Goal: Task Accomplishment & Management: Manage account settings

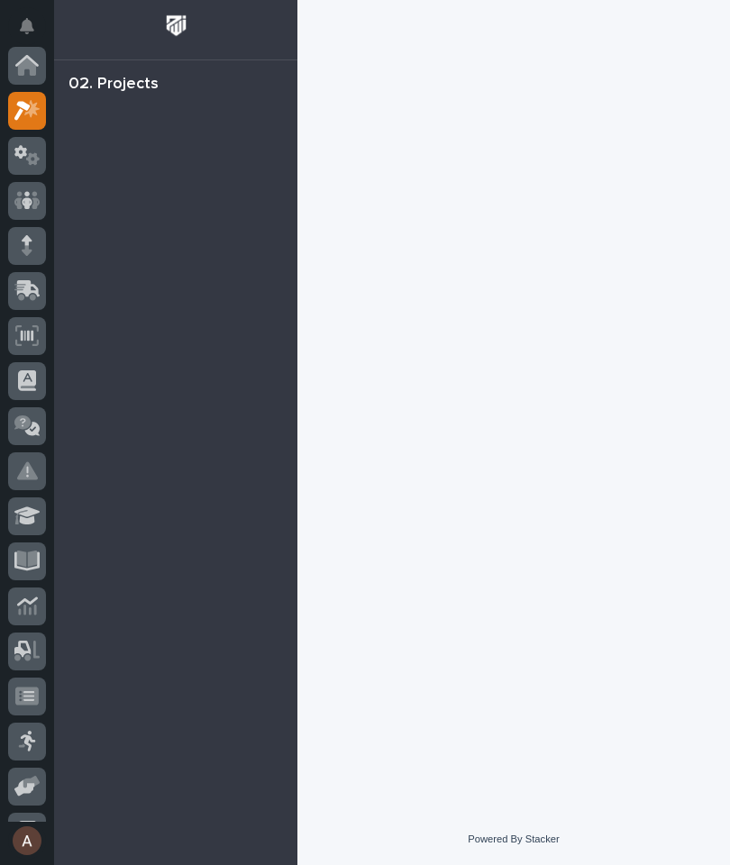
scroll to position [45, 0]
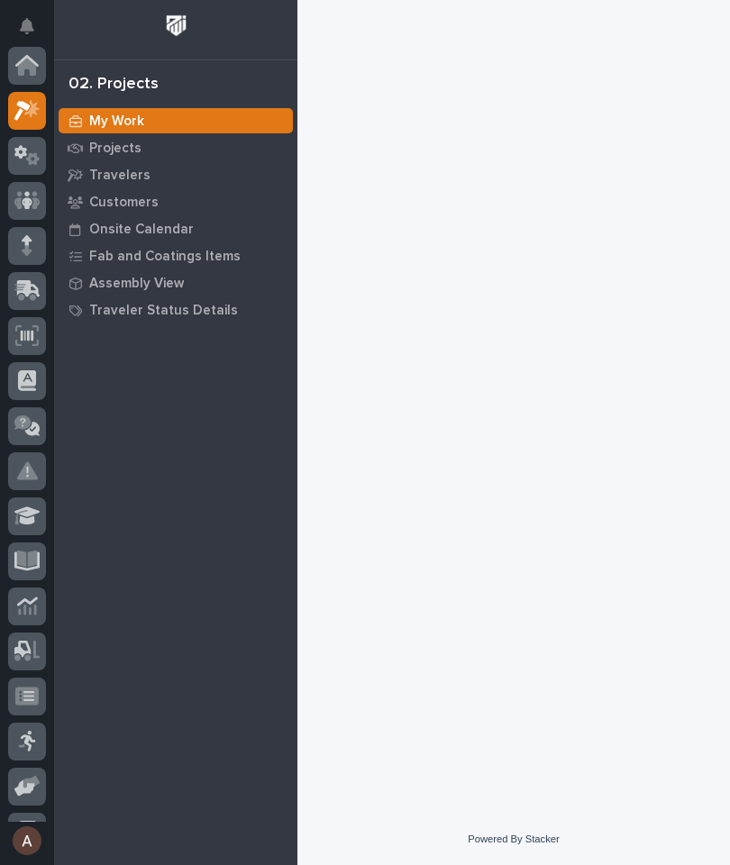
scroll to position [45, 0]
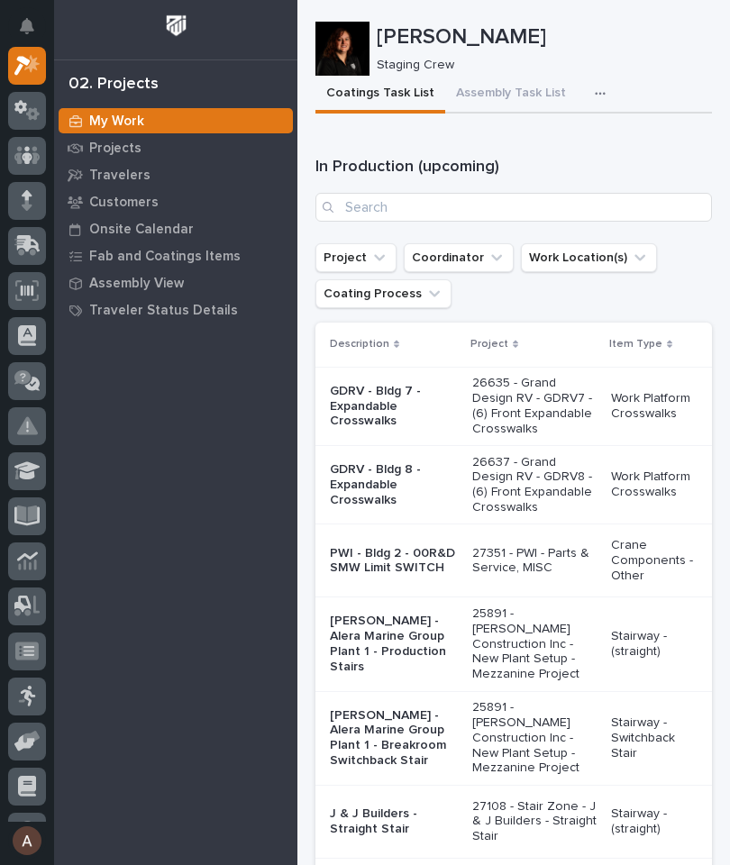
click at [594, 87] on icon "button" at bounding box center [599, 93] width 11 height 13
click at [571, 143] on span "Staging Task List" at bounding box center [542, 142] width 96 height 16
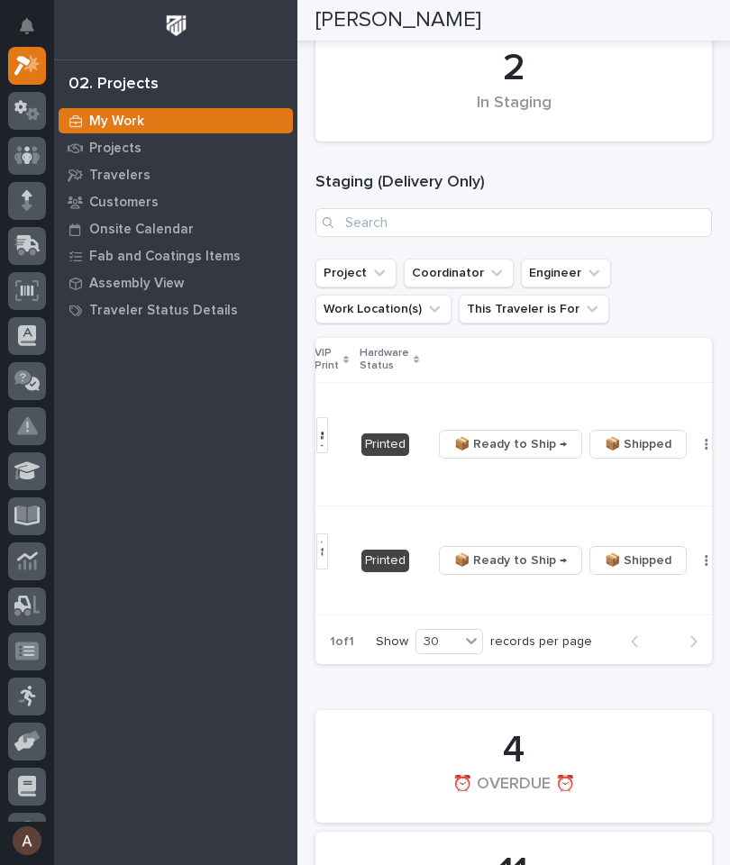
scroll to position [0, 543]
click at [705, 445] on icon "button" at bounding box center [706, 444] width 3 height 11
click at [624, 506] on span "🔩 Hardware" at bounding box center [604, 505] width 76 height 22
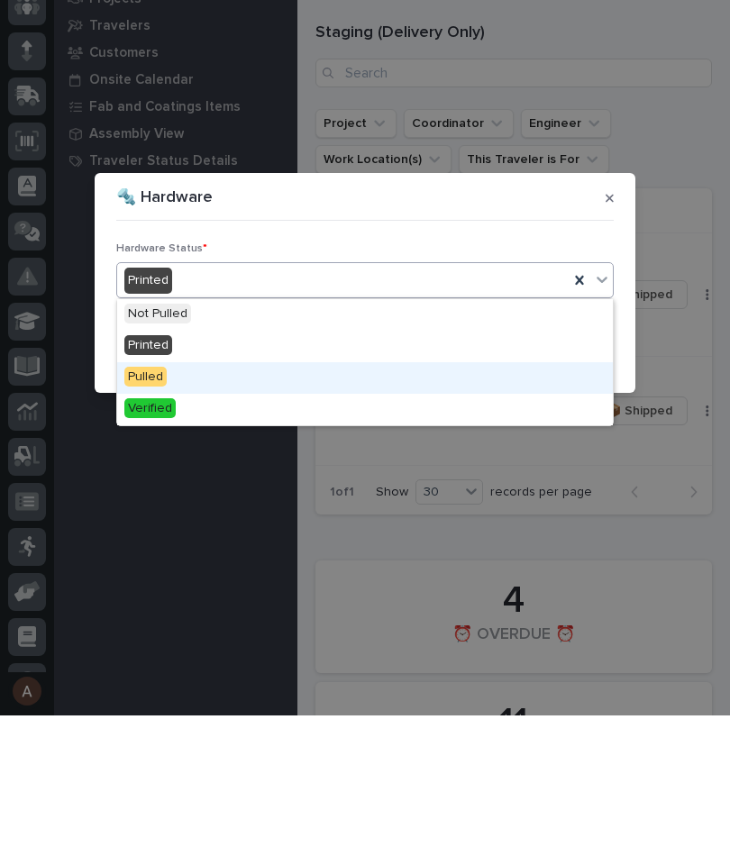
click at [357, 512] on div "Pulled" at bounding box center [364, 528] width 495 height 32
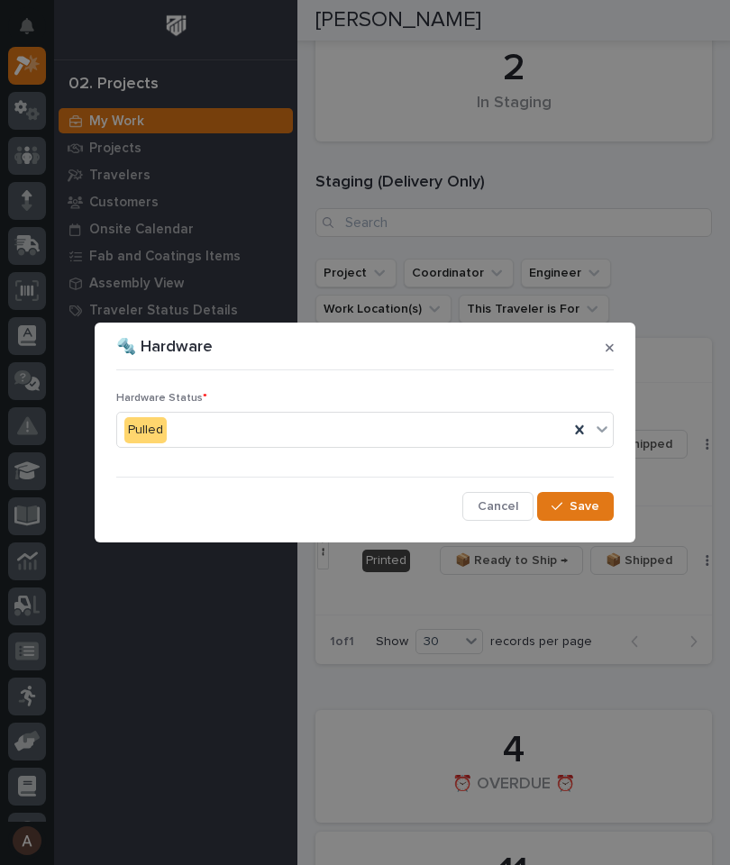
click at [594, 502] on span "Save" at bounding box center [584, 506] width 30 height 16
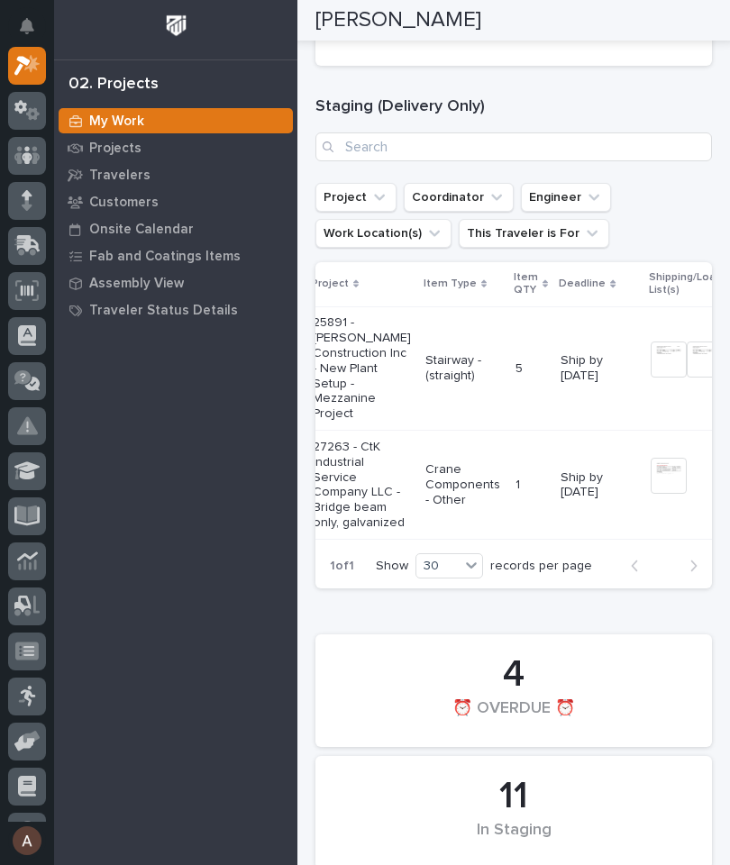
scroll to position [0, 99]
click at [651, 475] on img at bounding box center [669, 476] width 36 height 36
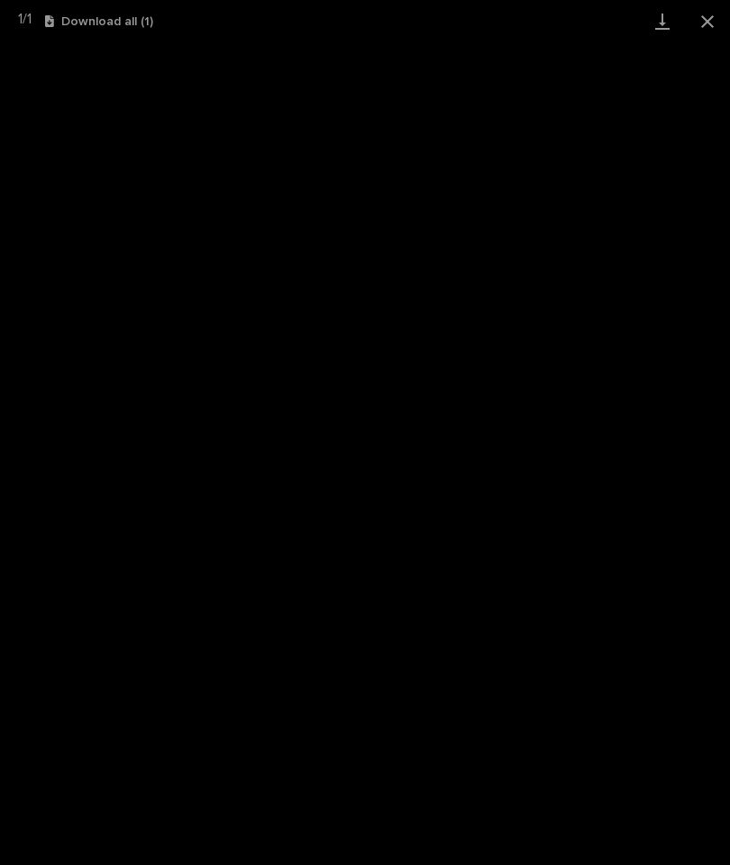
click at [665, 12] on link "Download" at bounding box center [661, 21] width 45 height 42
click at [705, 18] on button "Close gallery" at bounding box center [706, 21] width 45 height 42
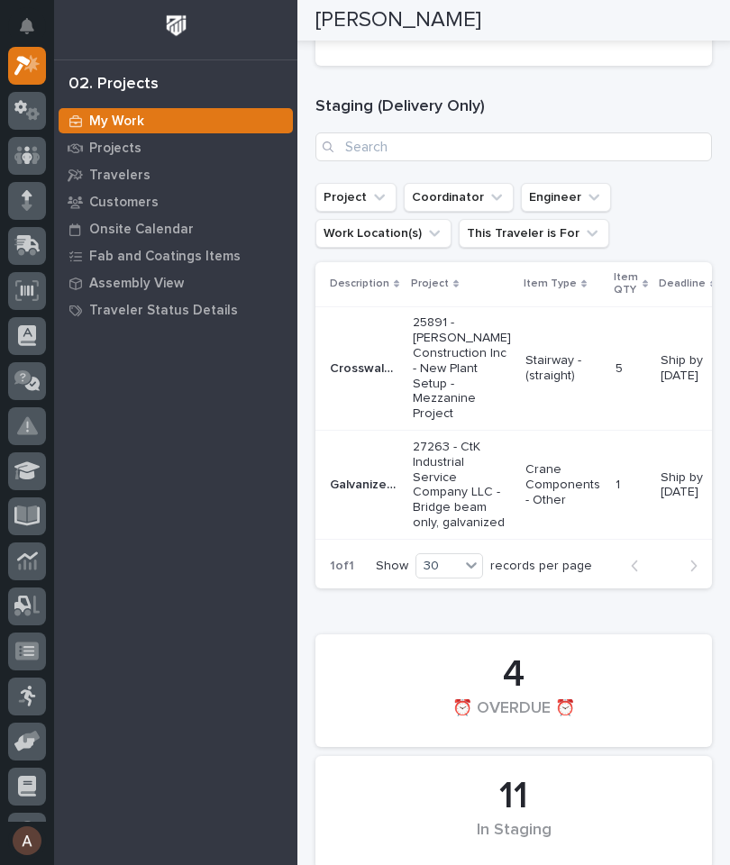
scroll to position [0, 0]
click at [342, 482] on p "Galvanized Bridge Beam" at bounding box center [366, 483] width 72 height 19
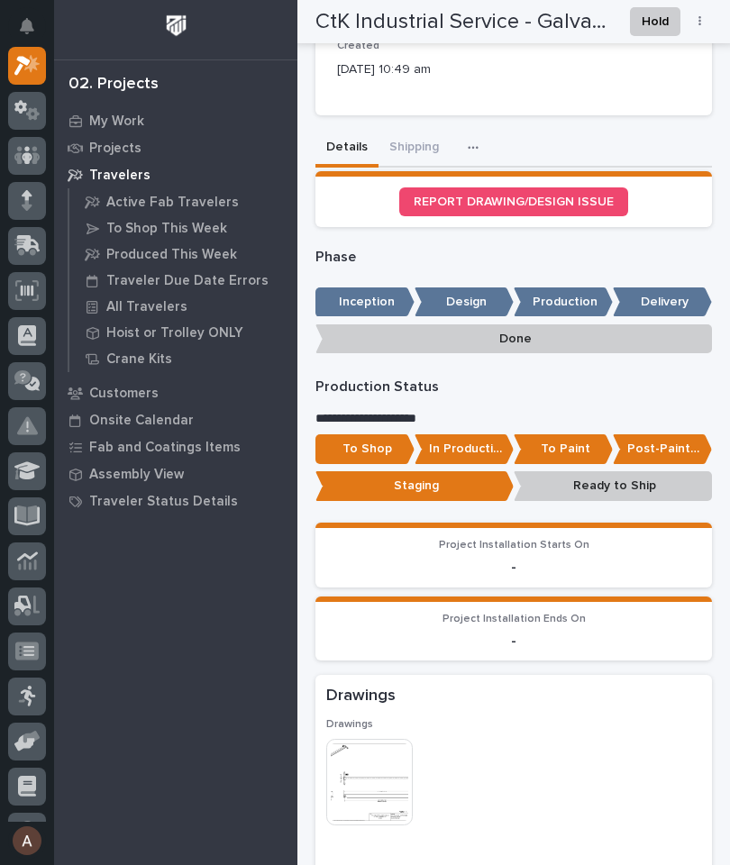
scroll to position [721, 0]
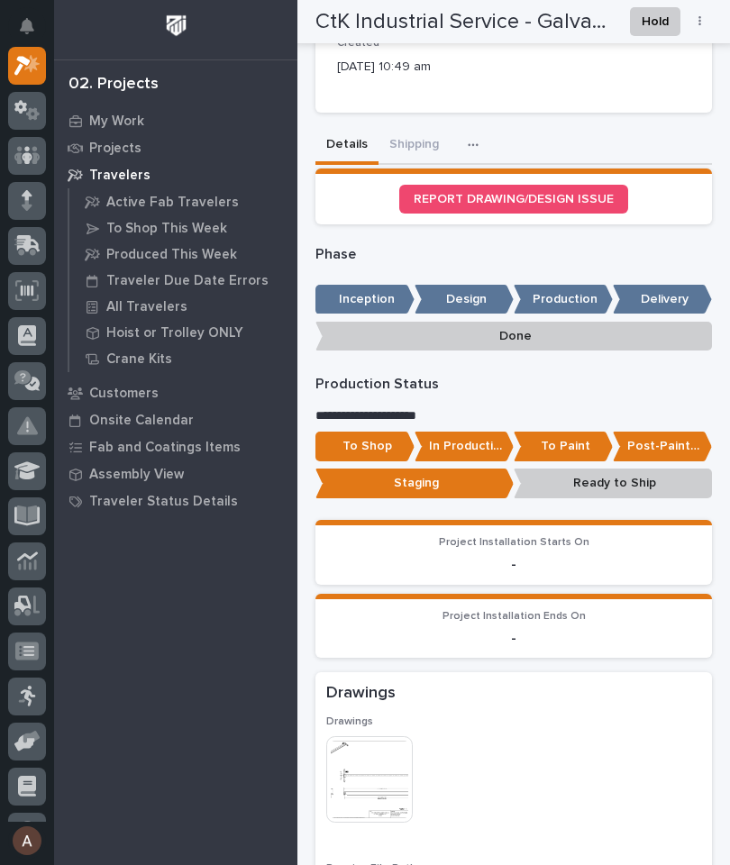
click at [671, 438] on p "Post-Paint Assembly" at bounding box center [661, 446] width 99 height 30
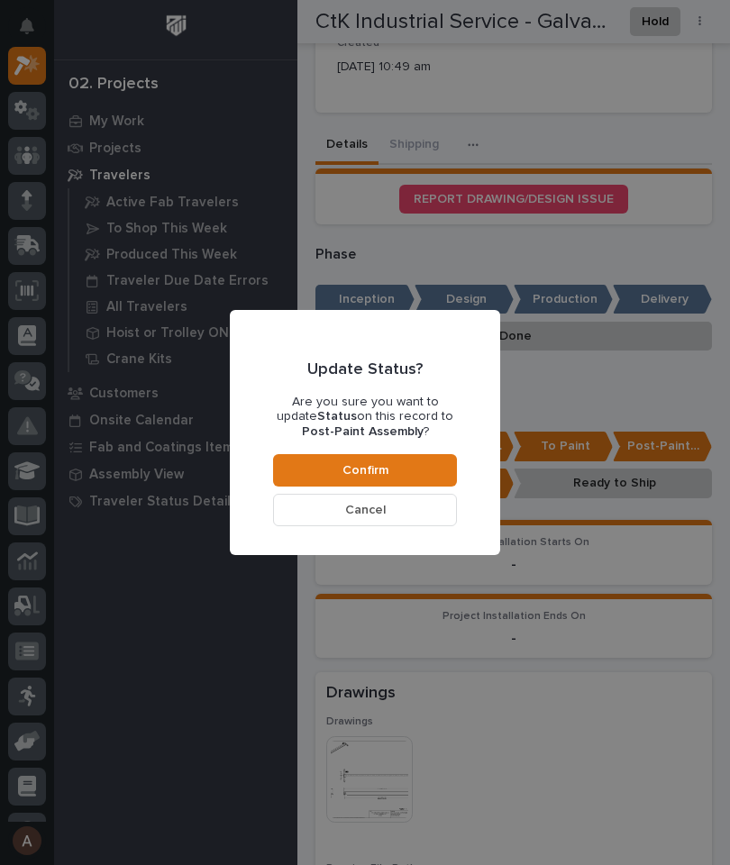
click at [429, 505] on button "Cancel" at bounding box center [365, 510] width 184 height 32
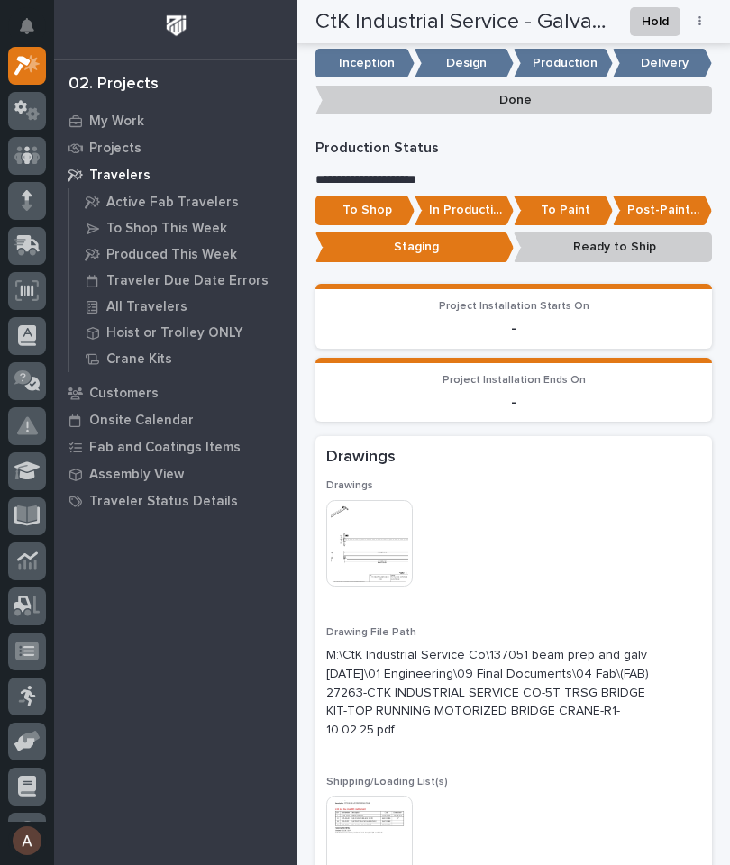
scroll to position [1032, 0]
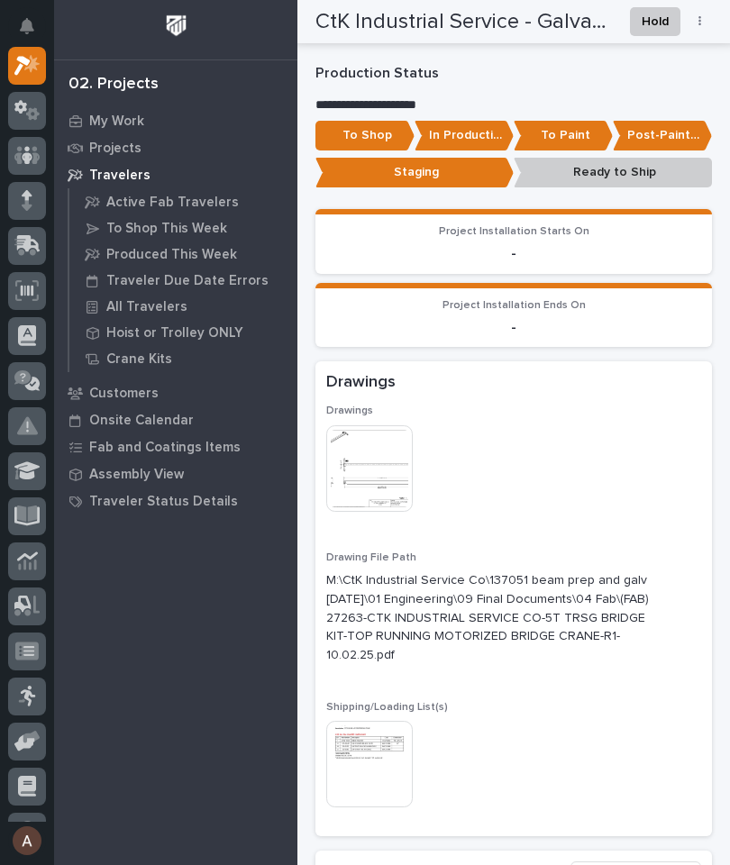
click at [377, 462] on img at bounding box center [369, 468] width 86 height 86
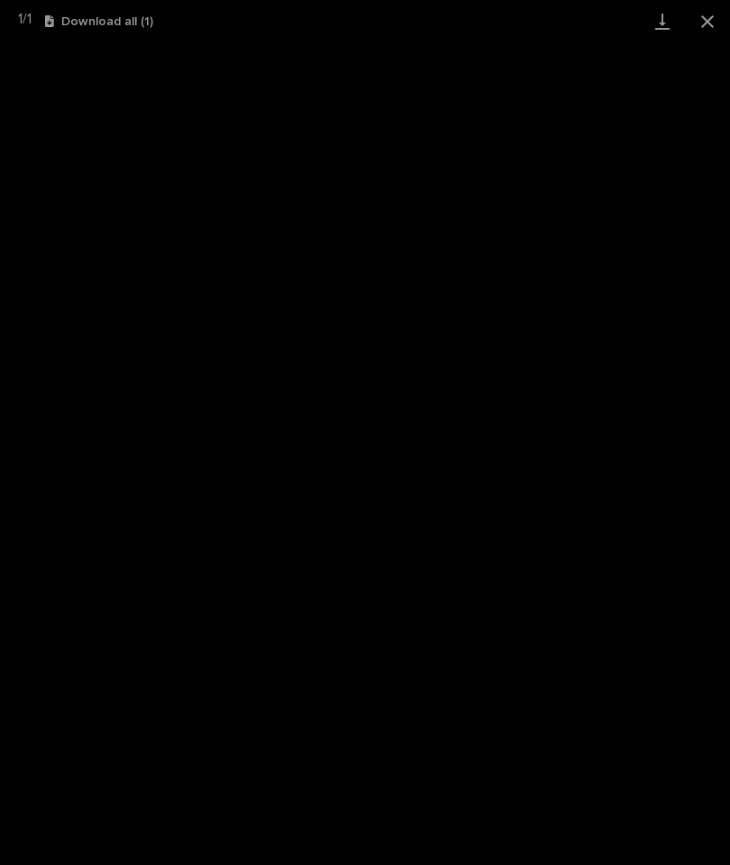
click at [661, 29] on link "Download" at bounding box center [661, 21] width 45 height 42
click at [716, 14] on button "Close gallery" at bounding box center [706, 21] width 45 height 42
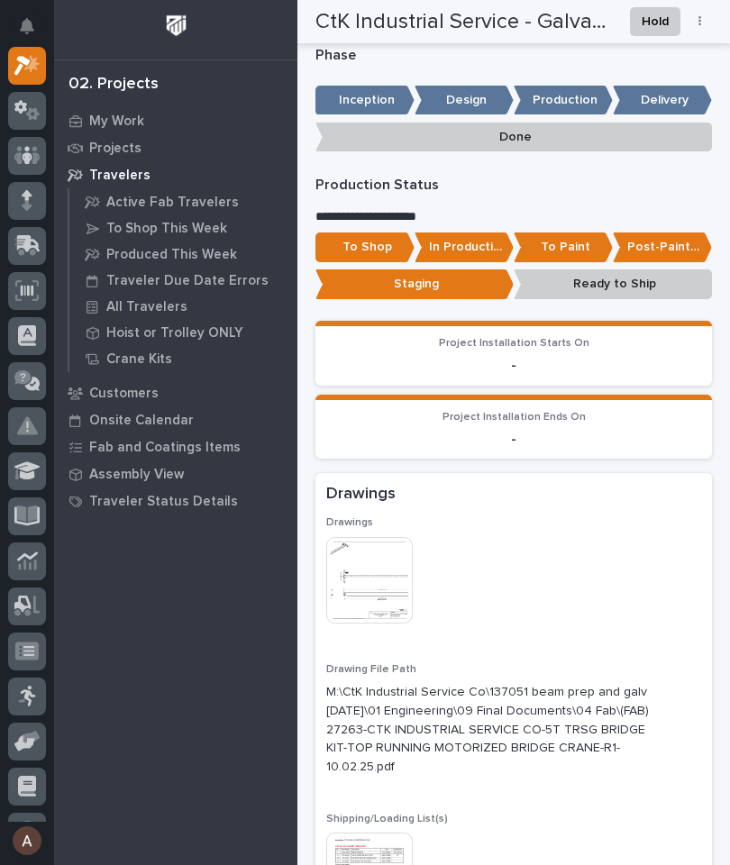
scroll to position [905, 0]
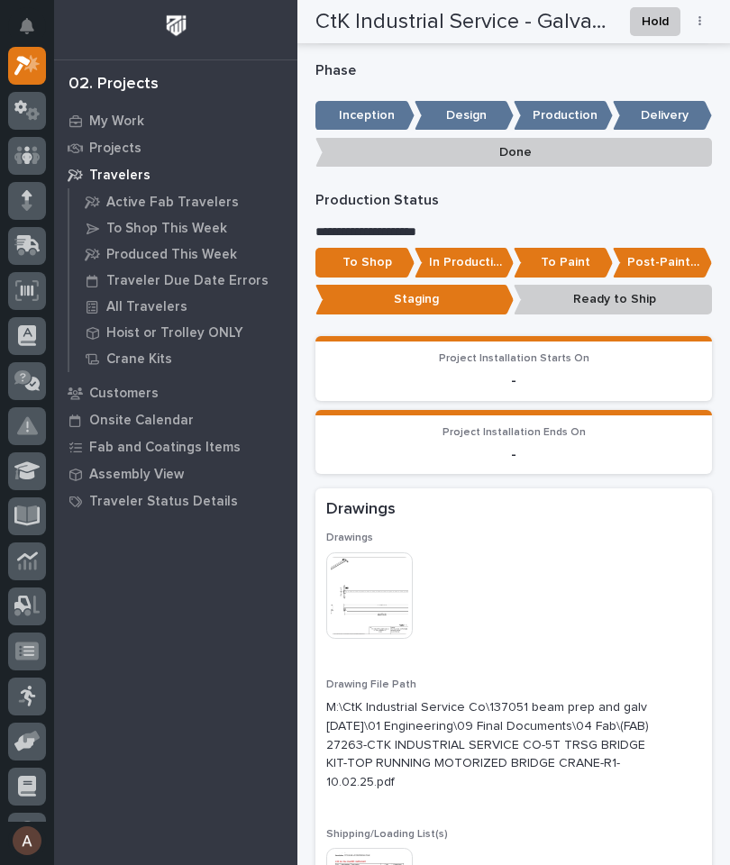
click at [677, 254] on p "Post-Paint Assembly" at bounding box center [661, 263] width 99 height 30
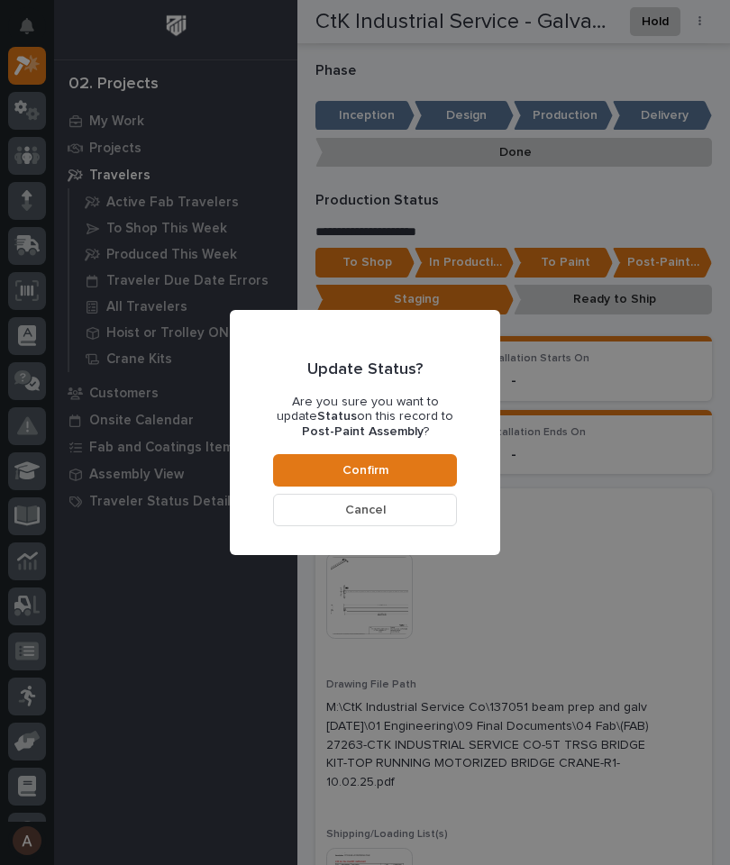
click at [442, 466] on button "Confirm" at bounding box center [365, 470] width 184 height 32
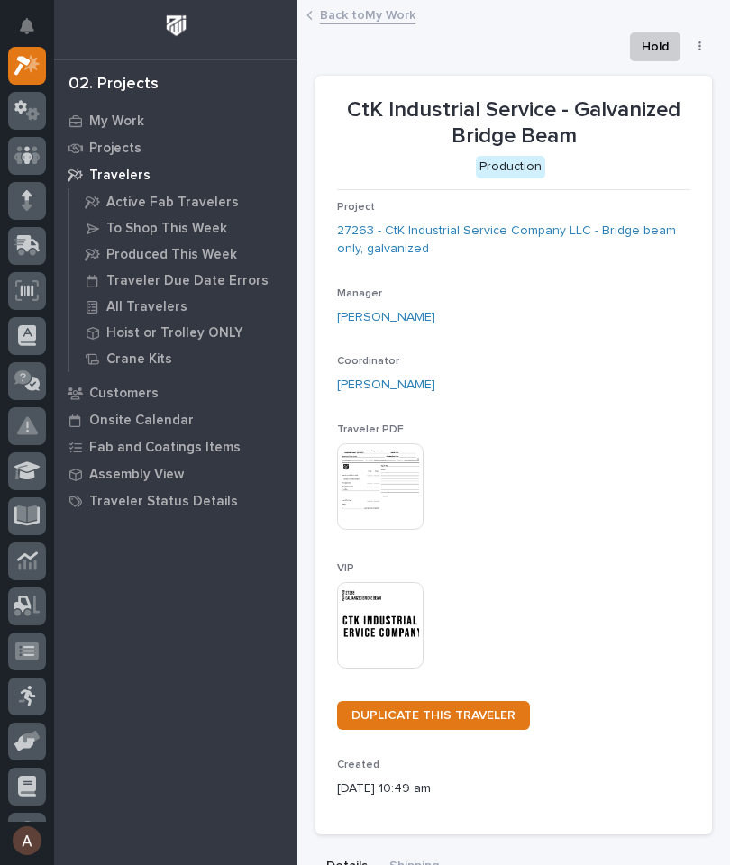
scroll to position [0, 0]
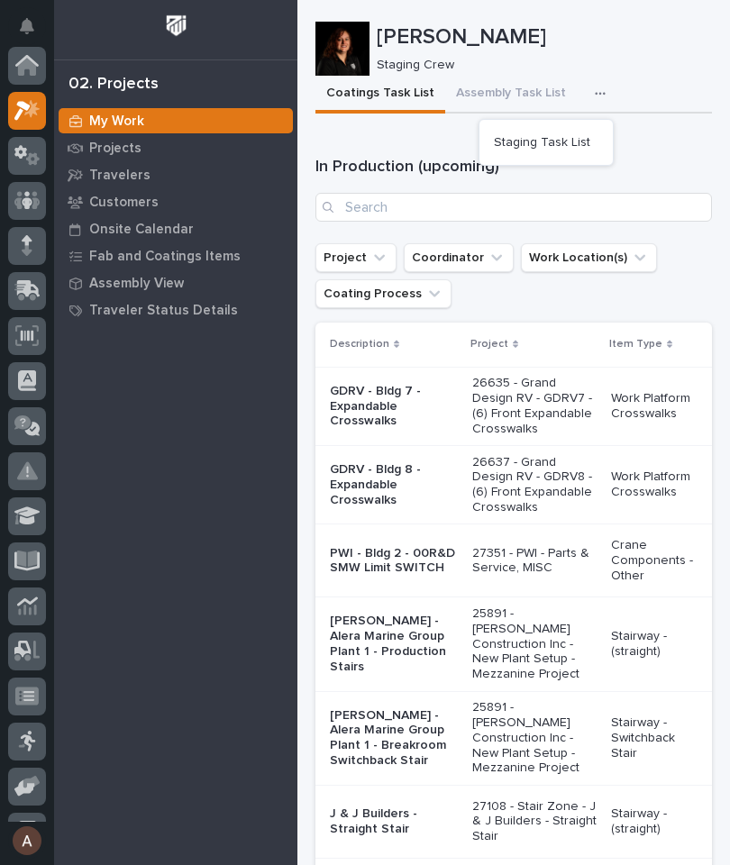
scroll to position [45, 0]
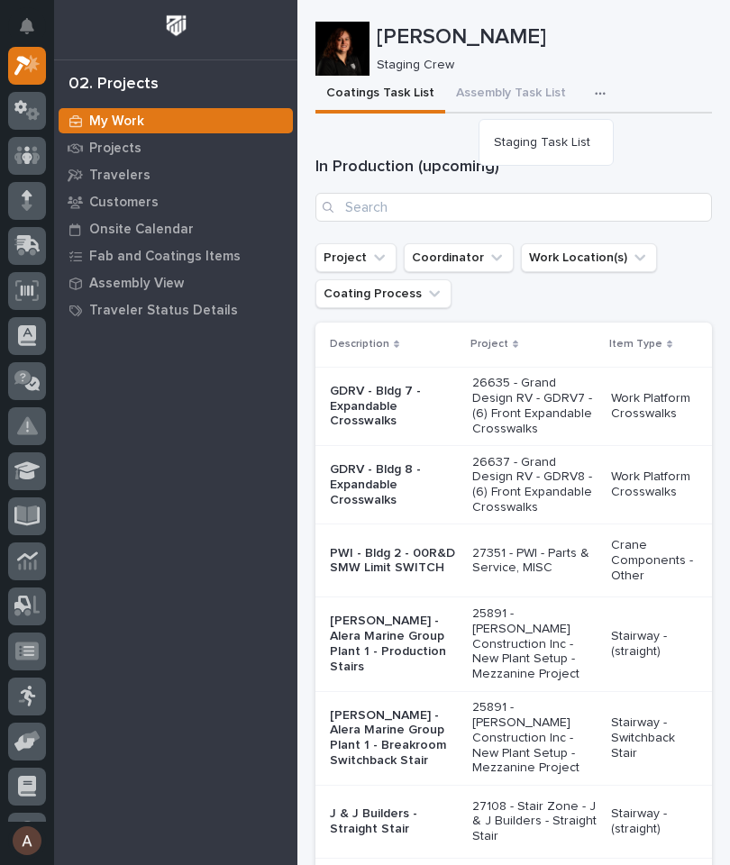
click at [587, 150] on button "Staging Task List" at bounding box center [545, 142] width 119 height 31
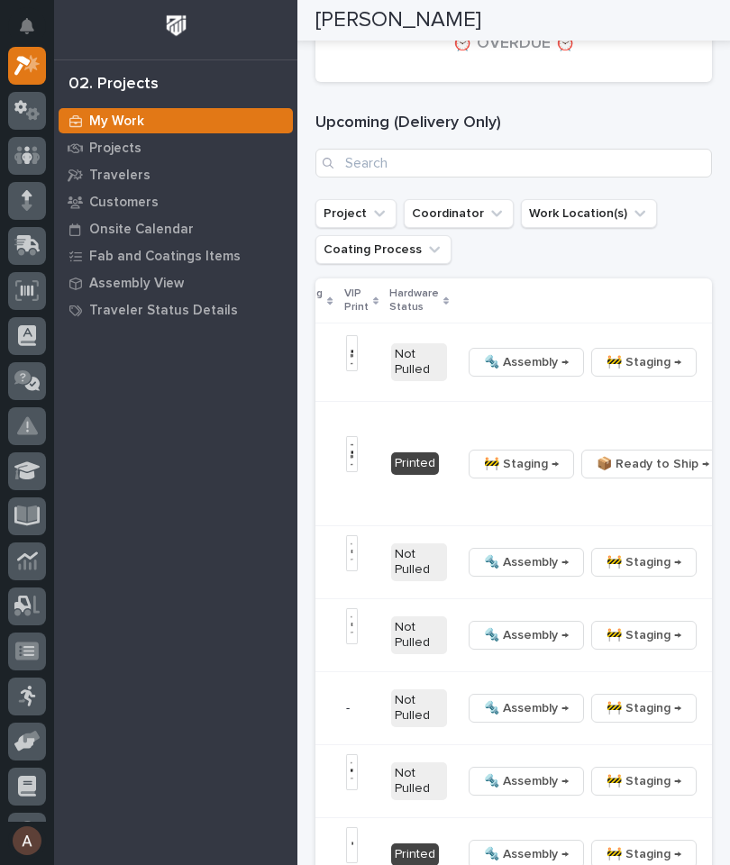
scroll to position [0, 691]
click at [705, 368] on button "button" at bounding box center [717, 362] width 25 height 13
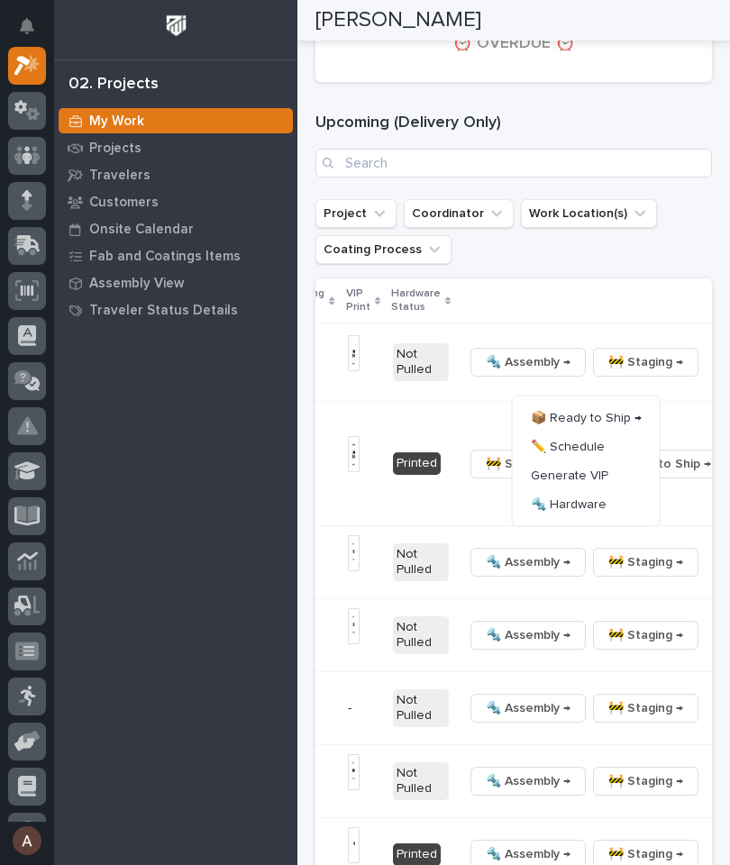
click at [590, 515] on span "🔩 Hardware" at bounding box center [568, 505] width 76 height 22
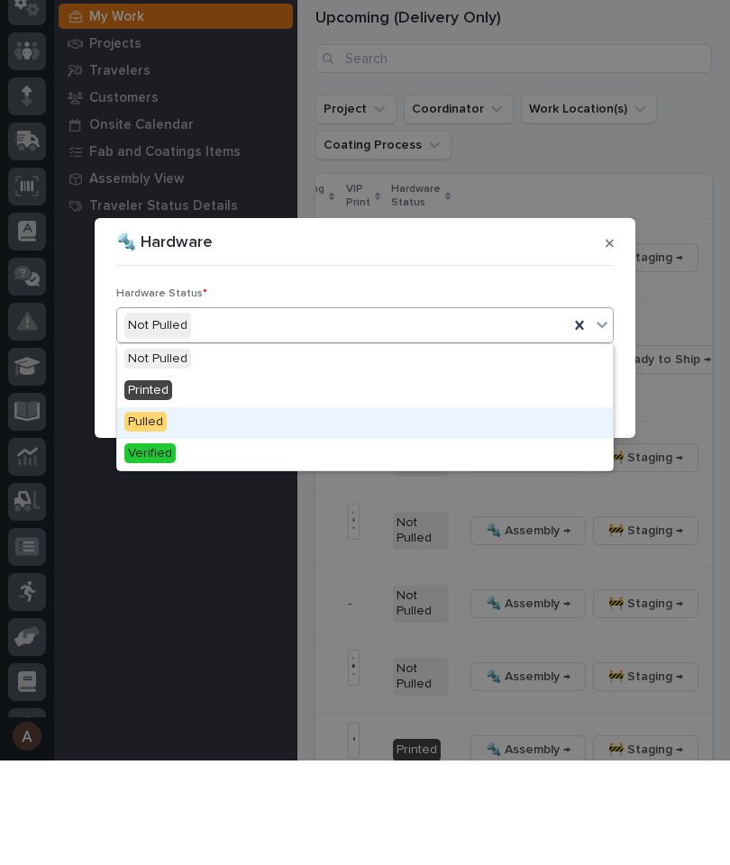
click at [259, 512] on div "Pulled" at bounding box center [364, 528] width 495 height 32
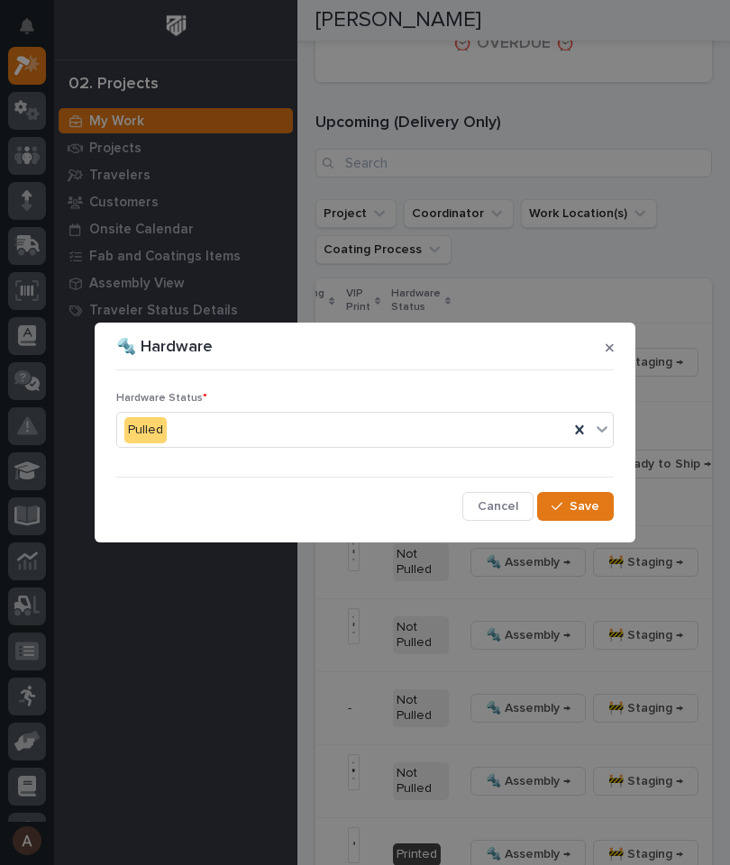
click at [592, 520] on button "Save" at bounding box center [575, 506] width 77 height 29
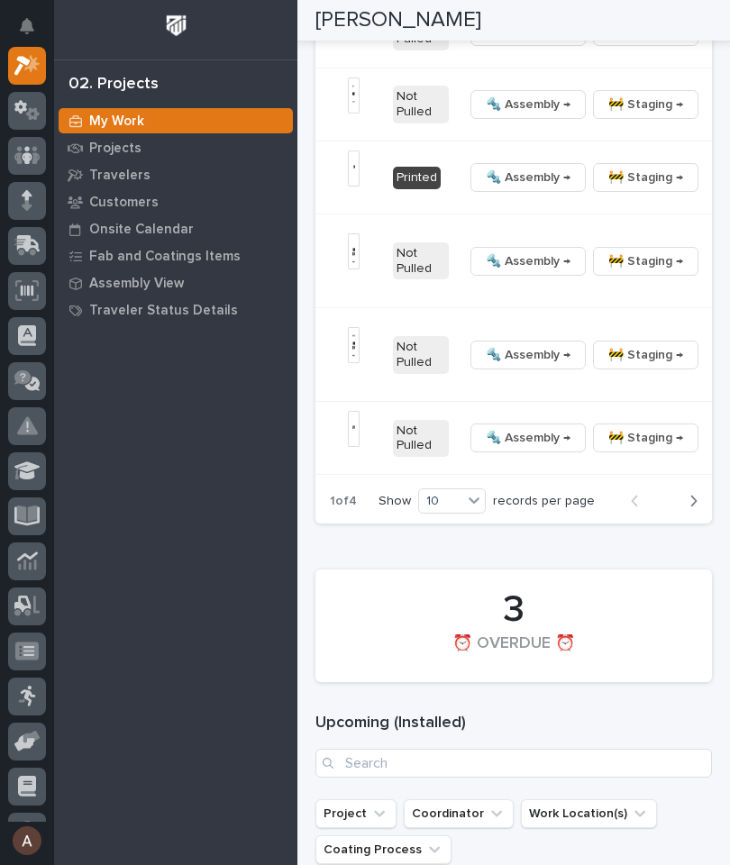
click at [705, 184] on button "button" at bounding box center [717, 177] width 25 height 13
click at [591, 400] on span "🔩 Hardware" at bounding box center [568, 389] width 76 height 22
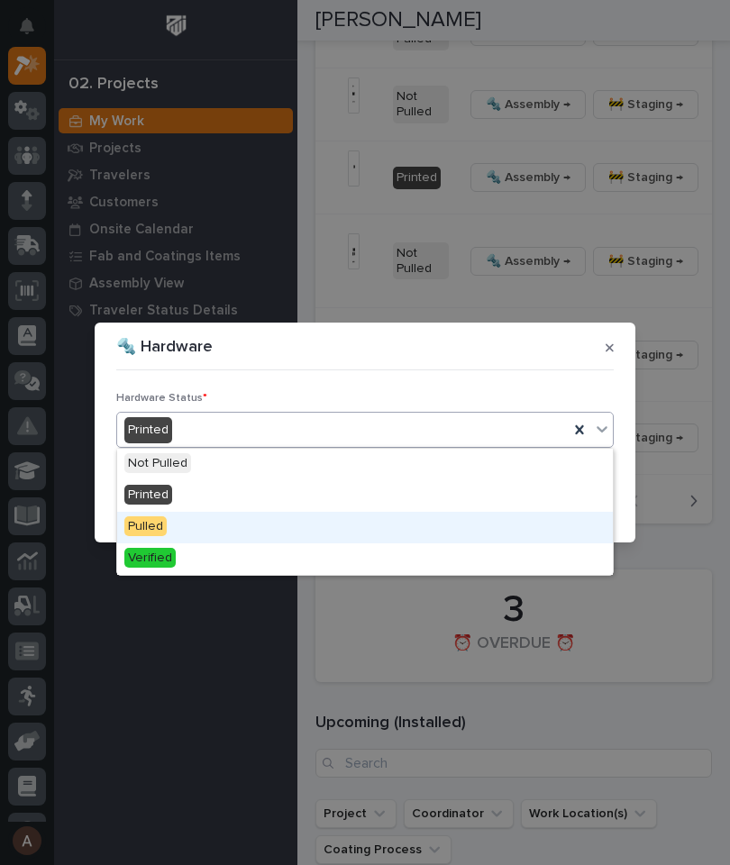
click at [239, 518] on div "Pulled" at bounding box center [364, 528] width 495 height 32
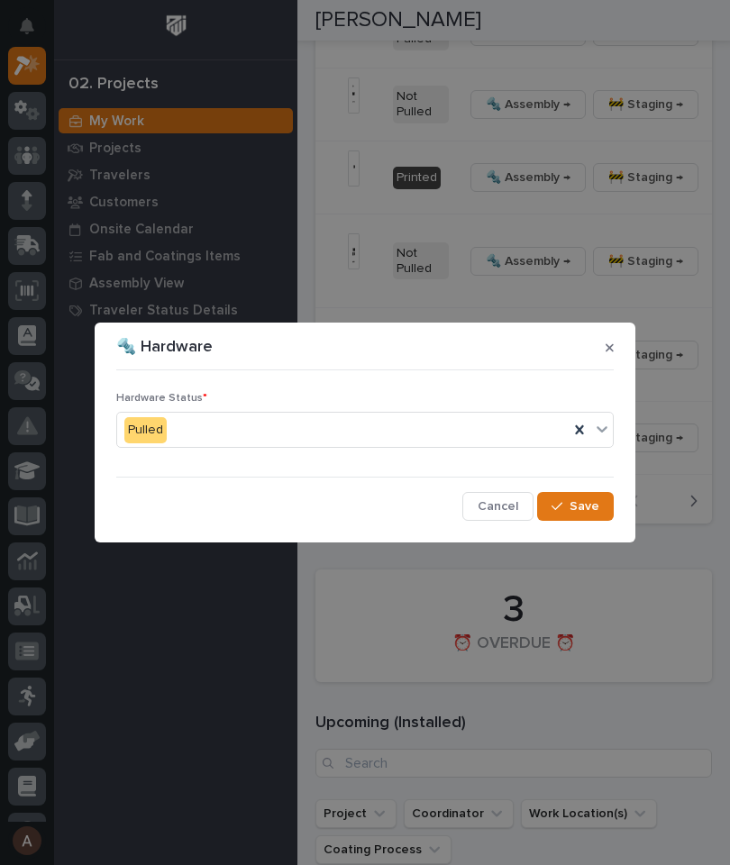
click at [603, 512] on button "Save" at bounding box center [575, 506] width 77 height 29
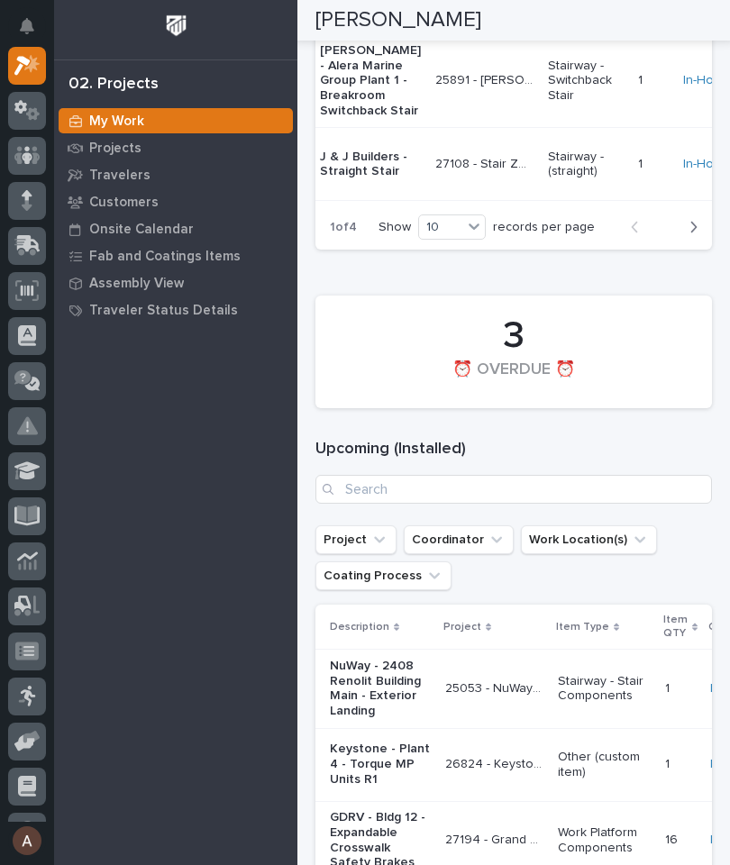
scroll to position [0, 0]
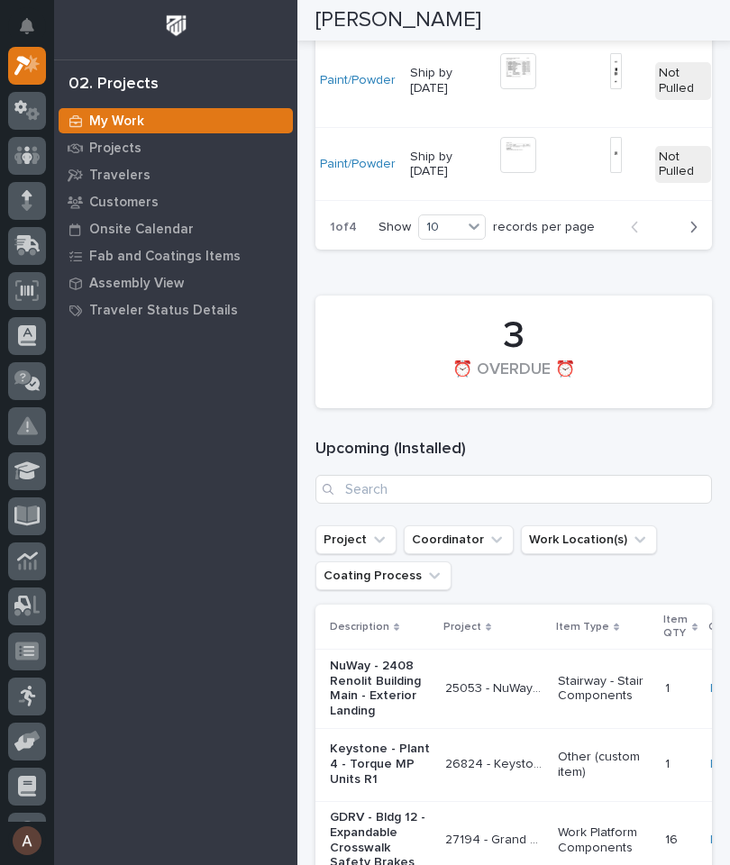
click at [699, 235] on button "Next" at bounding box center [688, 227] width 48 height 16
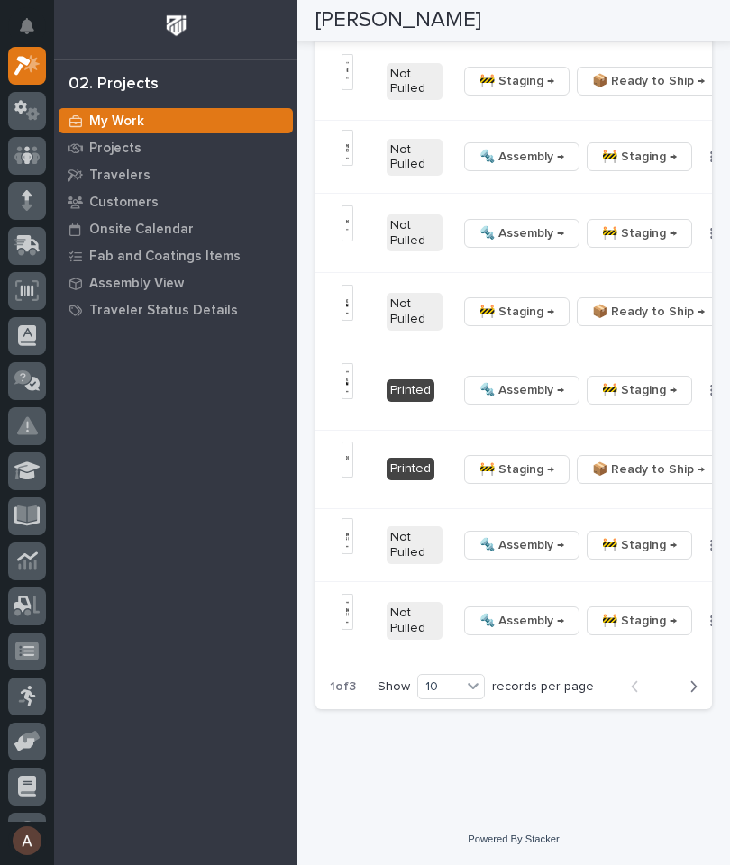
scroll to position [0, 712]
click at [729, 476] on button "button" at bounding box center [741, 469] width 25 height 13
click at [616, 612] on span "🔩 Hardware" at bounding box center [604, 621] width 76 height 22
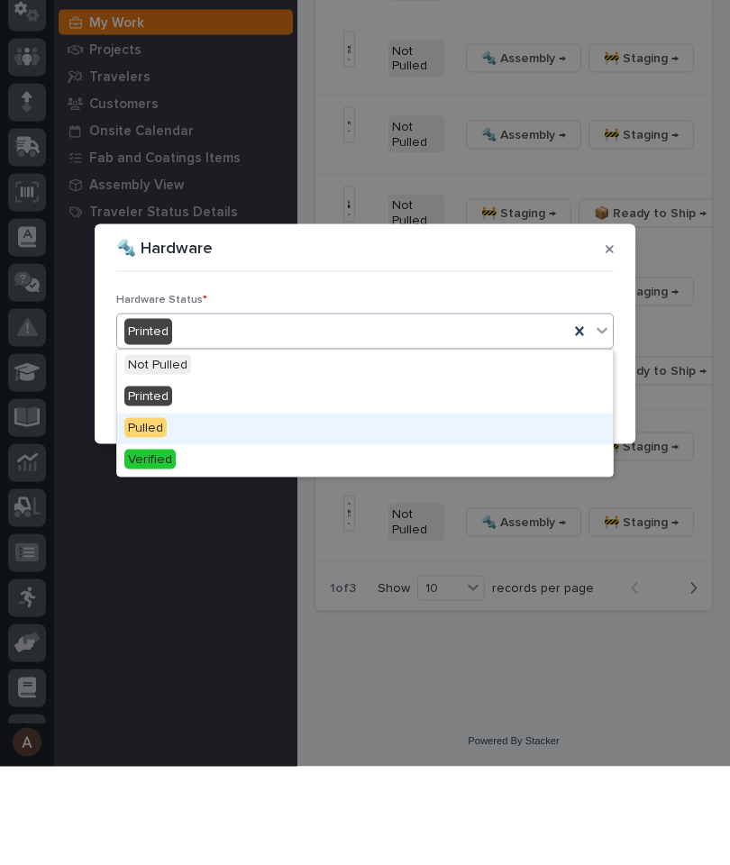
click at [267, 512] on div "Pulled" at bounding box center [364, 528] width 495 height 32
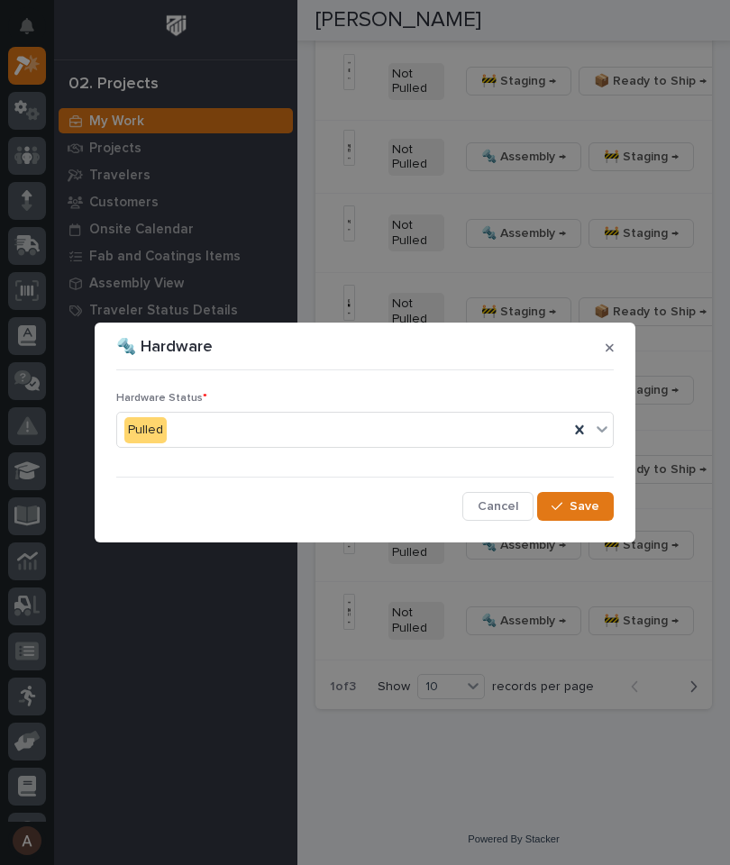
click at [590, 511] on span "Save" at bounding box center [584, 506] width 30 height 16
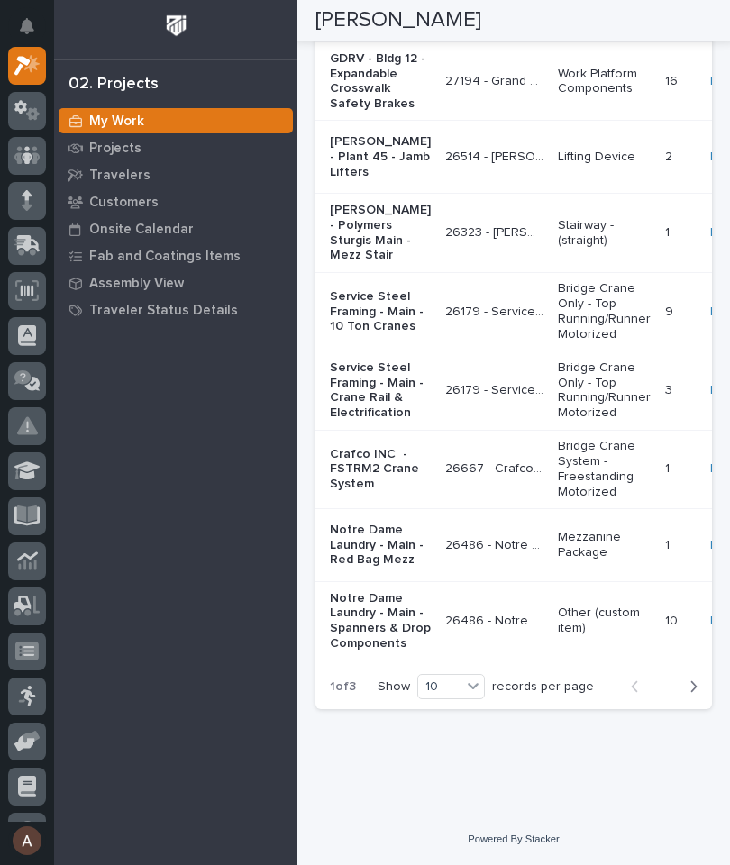
scroll to position [4213, 0]
click at [690, 694] on icon "button" at bounding box center [693, 686] width 8 height 16
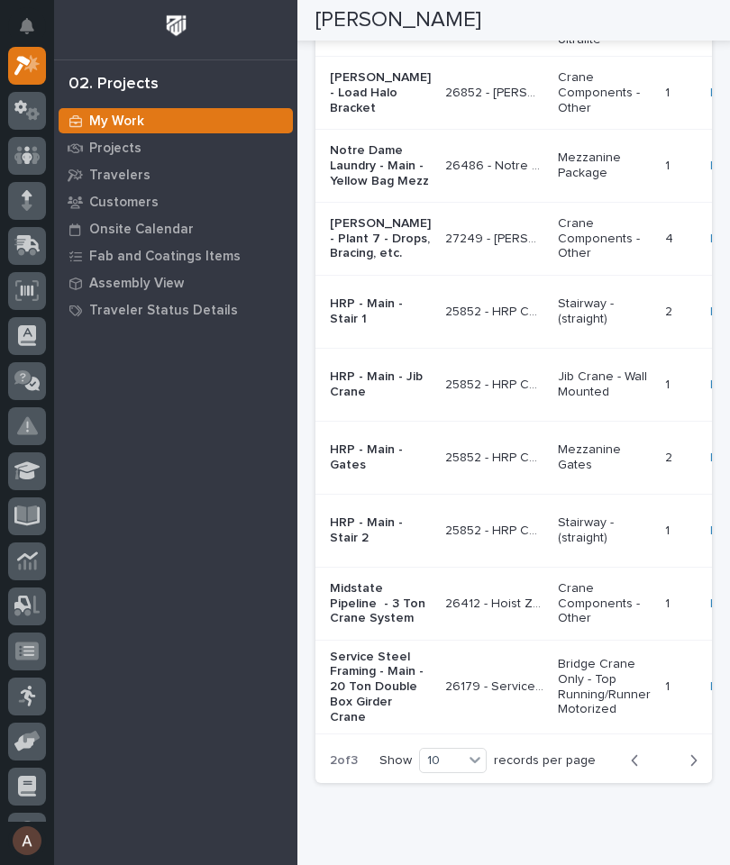
scroll to position [3976, 0]
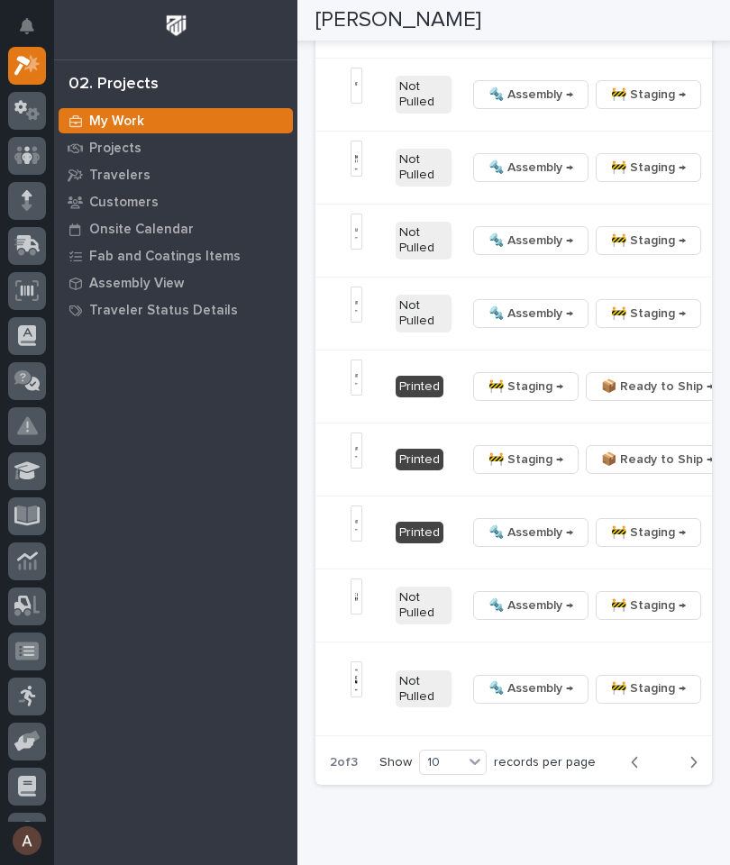
click at [591, 523] on span "🔩 Hardware" at bounding box center [604, 513] width 76 height 22
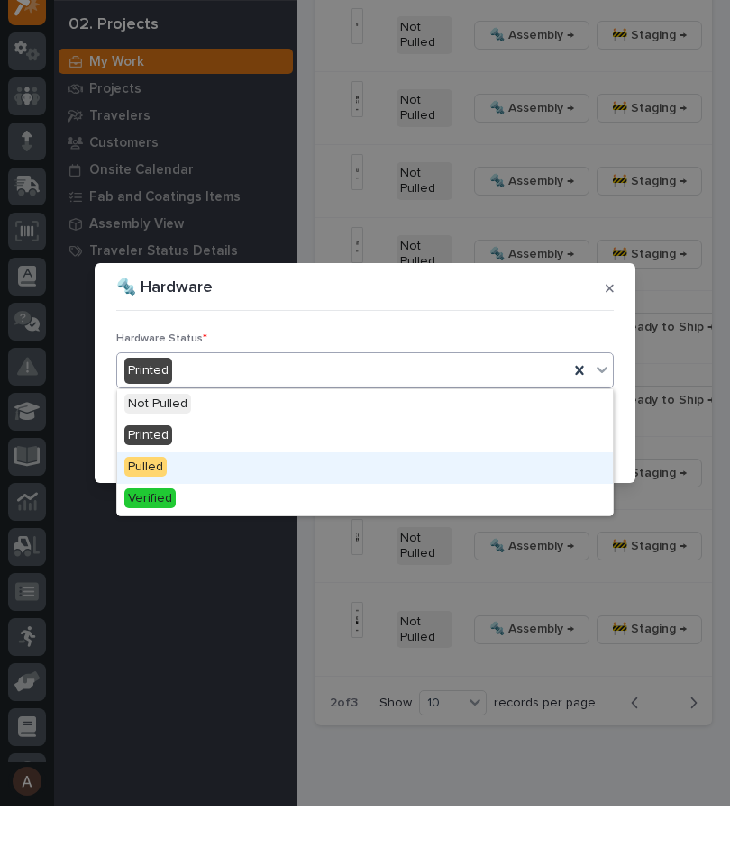
click at [272, 512] on div "Pulled" at bounding box center [364, 528] width 495 height 32
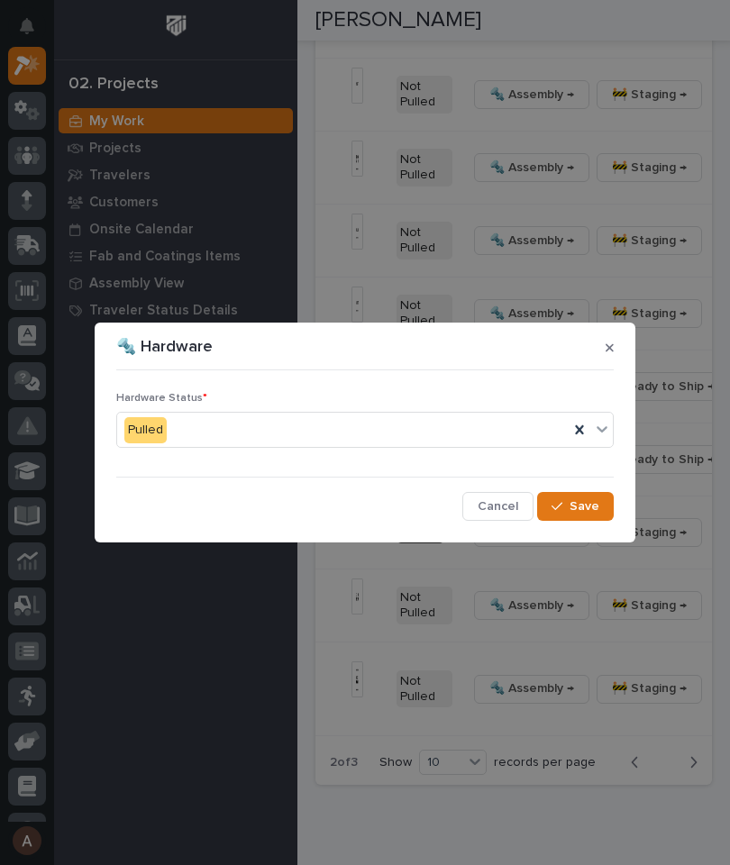
click at [590, 518] on button "Save" at bounding box center [575, 506] width 77 height 29
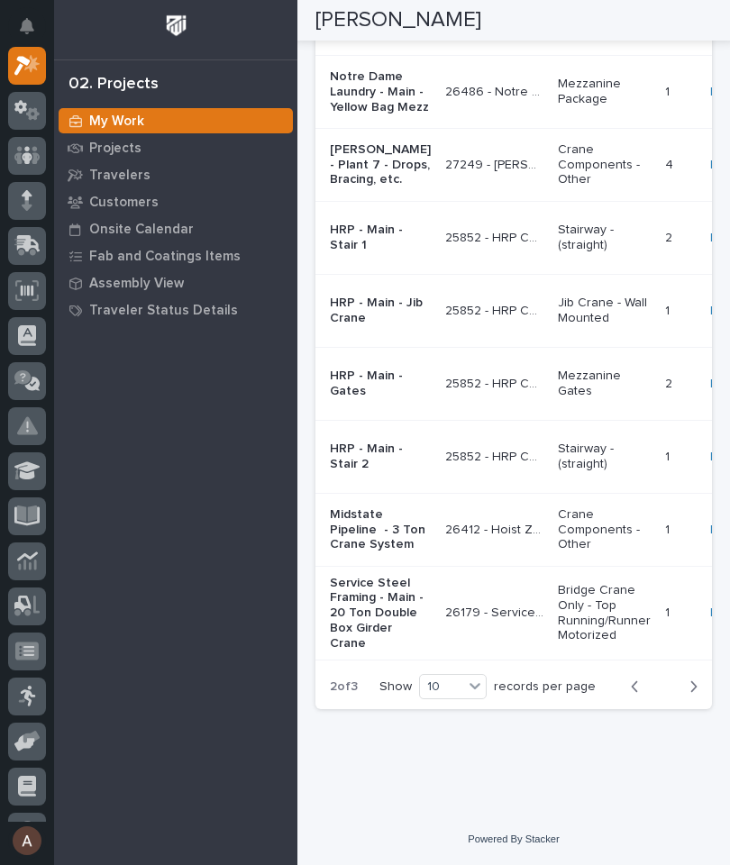
scroll to position [4174, 0]
click at [696, 694] on icon "button" at bounding box center [693, 686] width 8 height 16
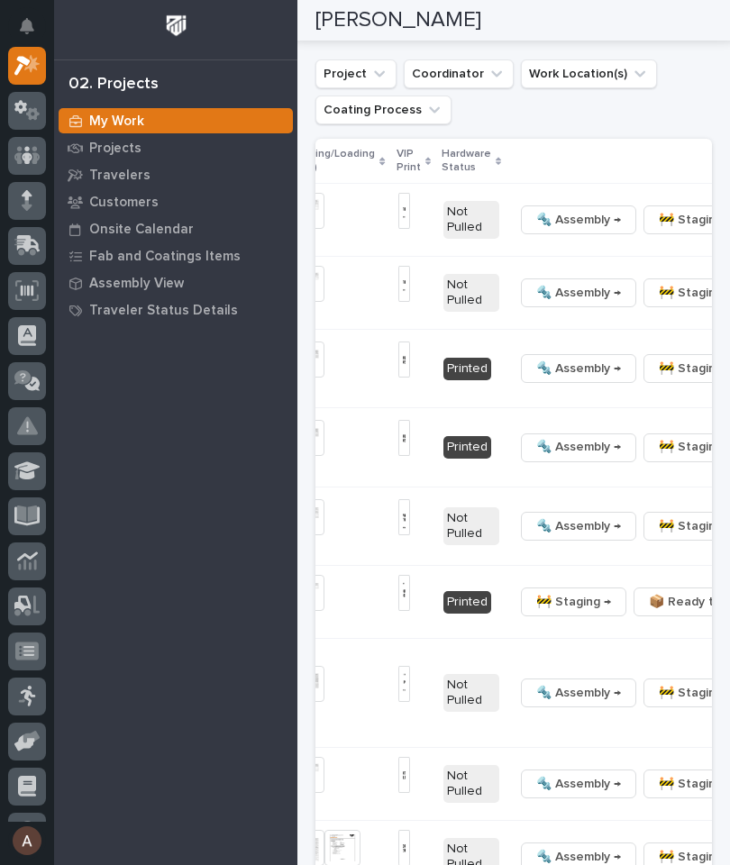
scroll to position [0, 709]
click at [585, 516] on button "🔩 Hardware" at bounding box center [586, 501] width 132 height 29
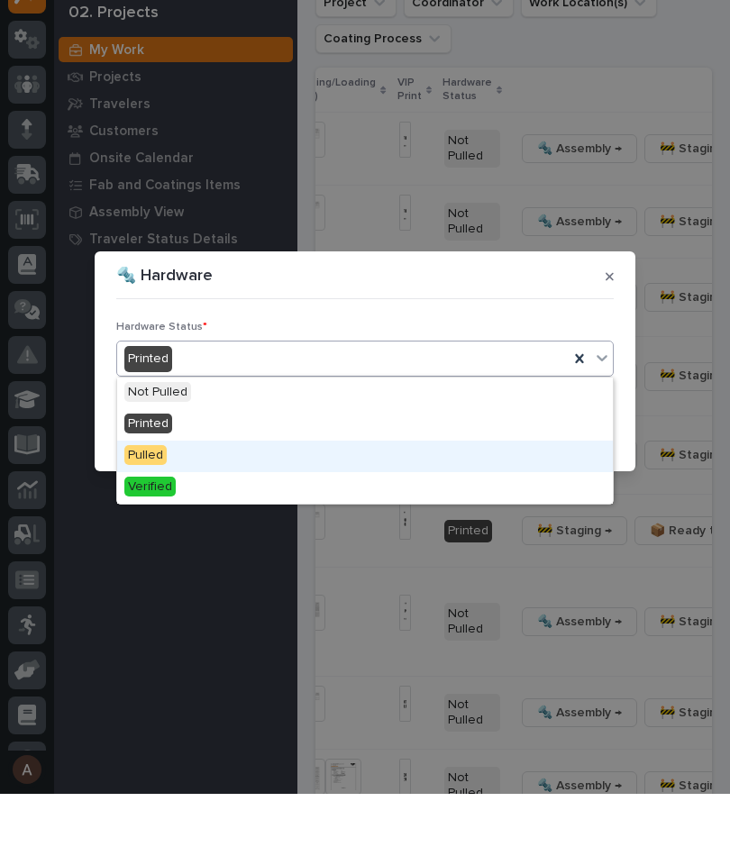
click at [348, 512] on div "Pulled" at bounding box center [364, 528] width 495 height 32
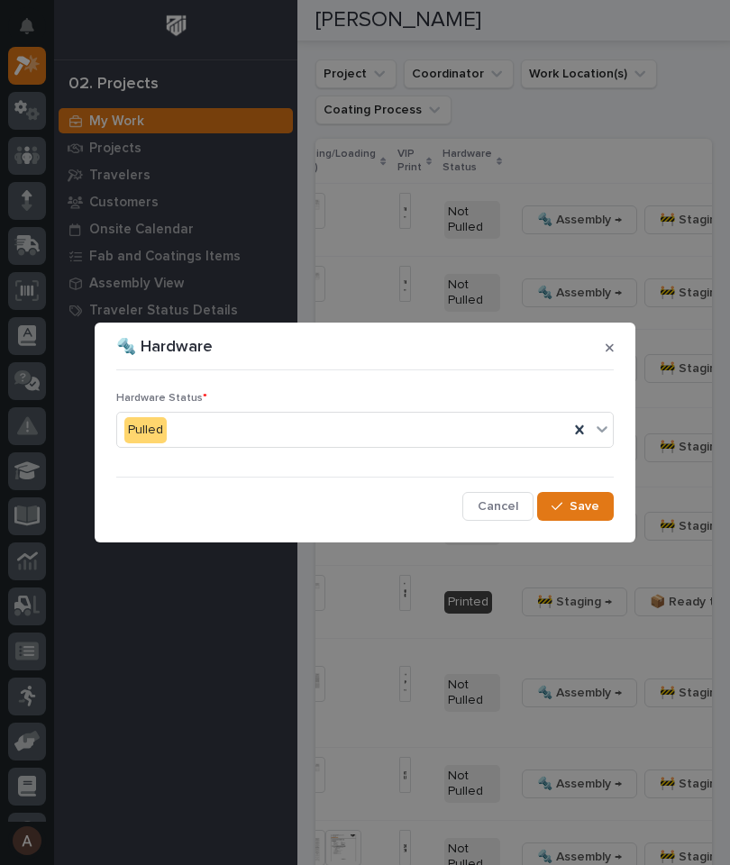
click at [586, 503] on span "Save" at bounding box center [584, 506] width 30 height 16
click at [603, 356] on button "button" at bounding box center [609, 347] width 23 height 29
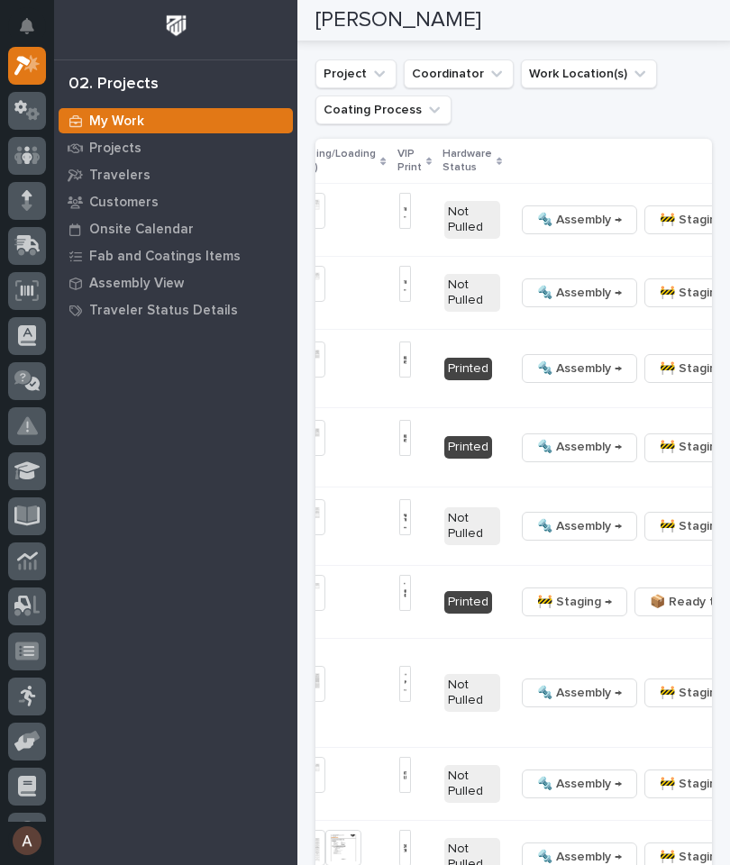
click at [575, 512] on span "🔩 Hardware" at bounding box center [568, 502] width 76 height 22
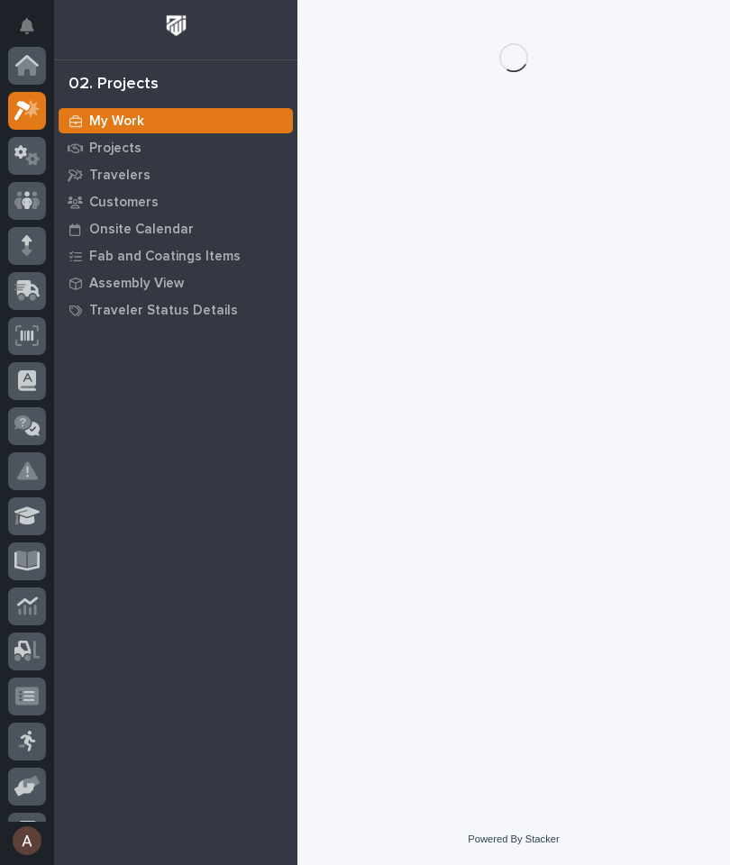
scroll to position [45, 0]
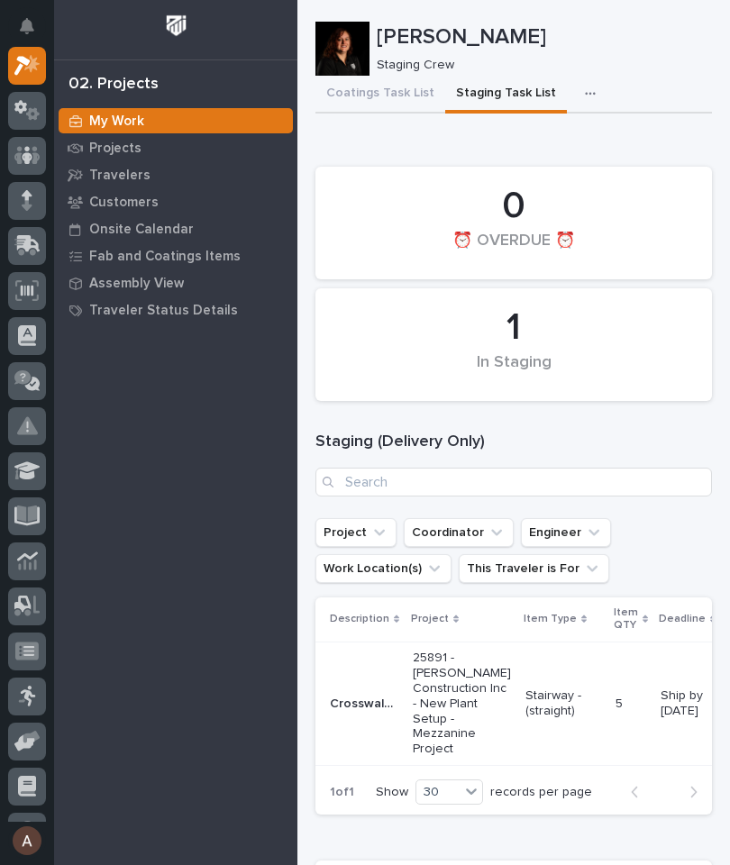
click at [585, 89] on div "button" at bounding box center [594, 93] width 18 height 13
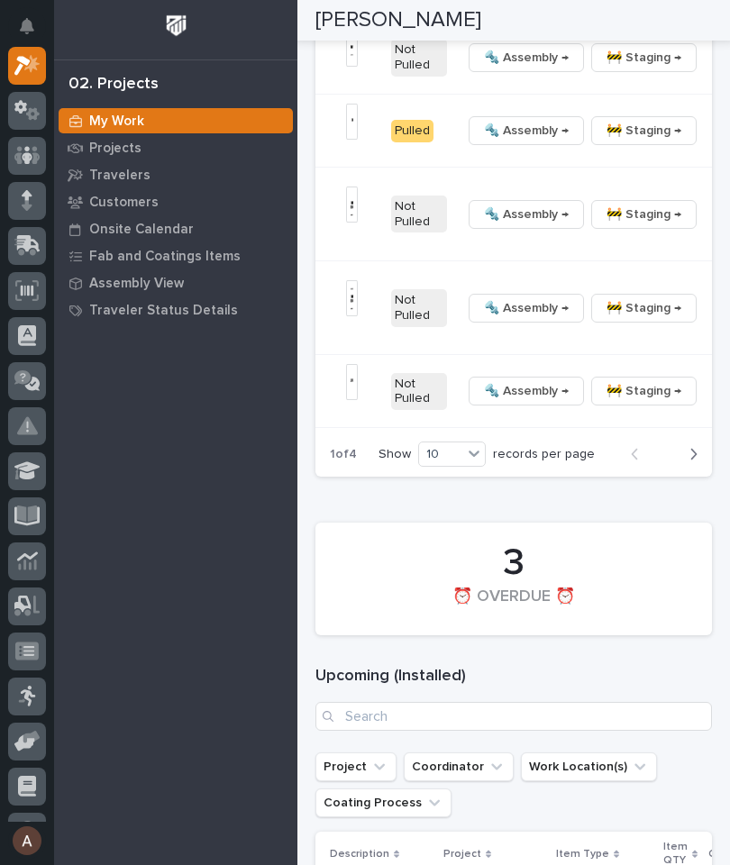
scroll to position [0, 691]
click at [716, 314] on icon "button" at bounding box center [718, 308] width 4 height 13
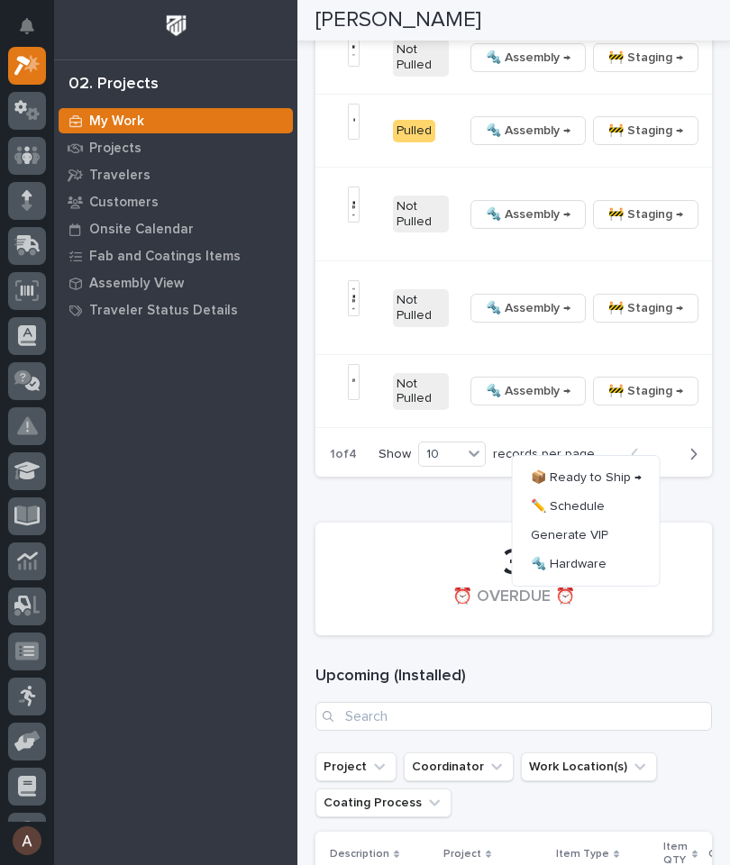
click at [572, 575] on span "🔩 Hardware" at bounding box center [568, 564] width 76 height 22
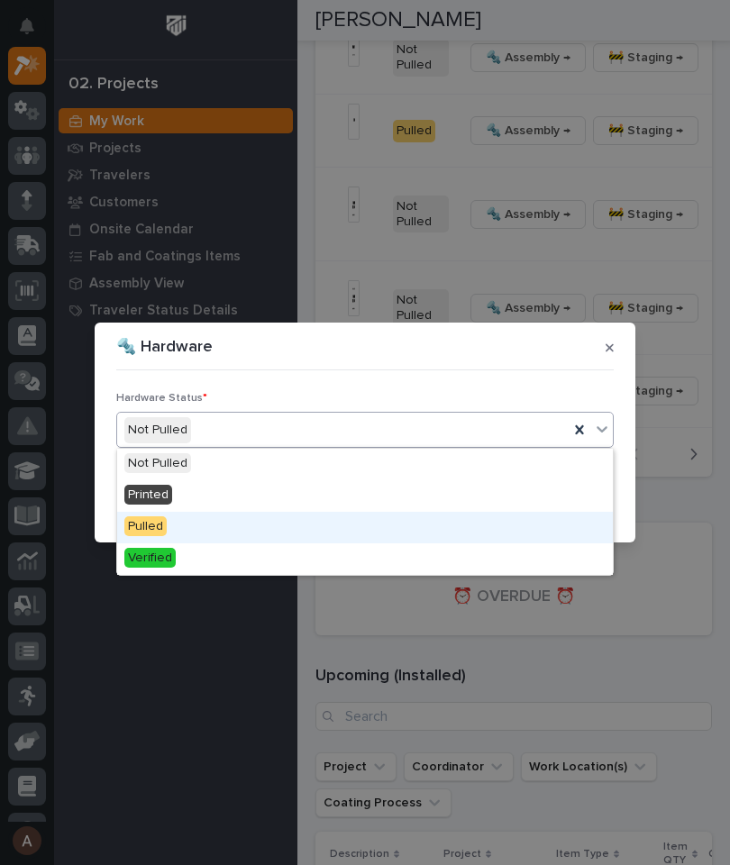
click at [238, 516] on div "Pulled" at bounding box center [364, 528] width 495 height 32
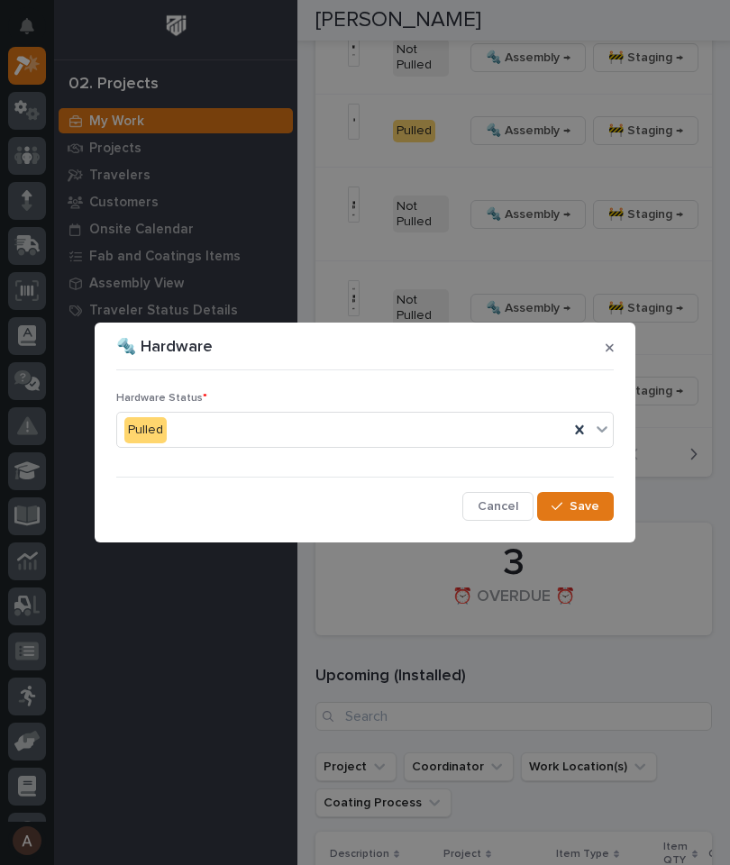
click at [586, 512] on span "Save" at bounding box center [584, 506] width 30 height 16
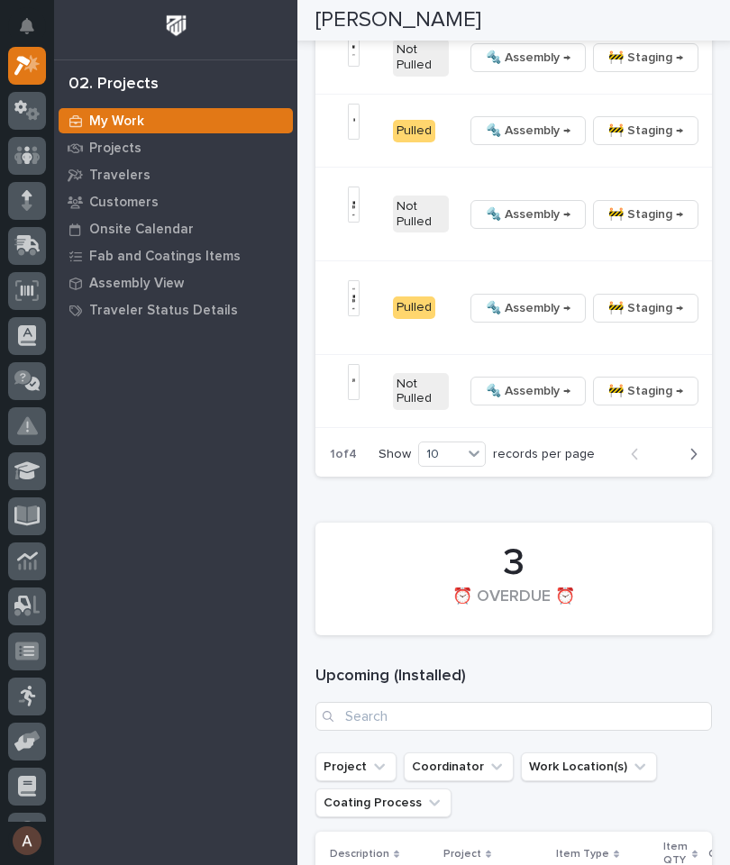
click at [705, 221] on button "button" at bounding box center [717, 214] width 25 height 13
click at [580, 449] on span "🔩 Hardware" at bounding box center [568, 438] width 76 height 22
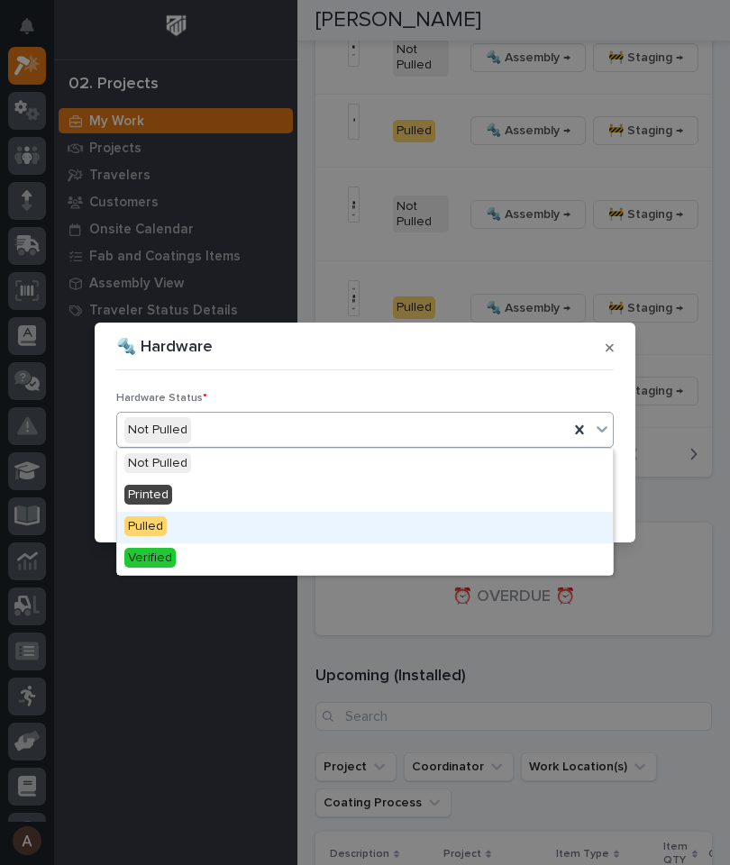
click at [240, 521] on div "Pulled" at bounding box center [364, 528] width 495 height 32
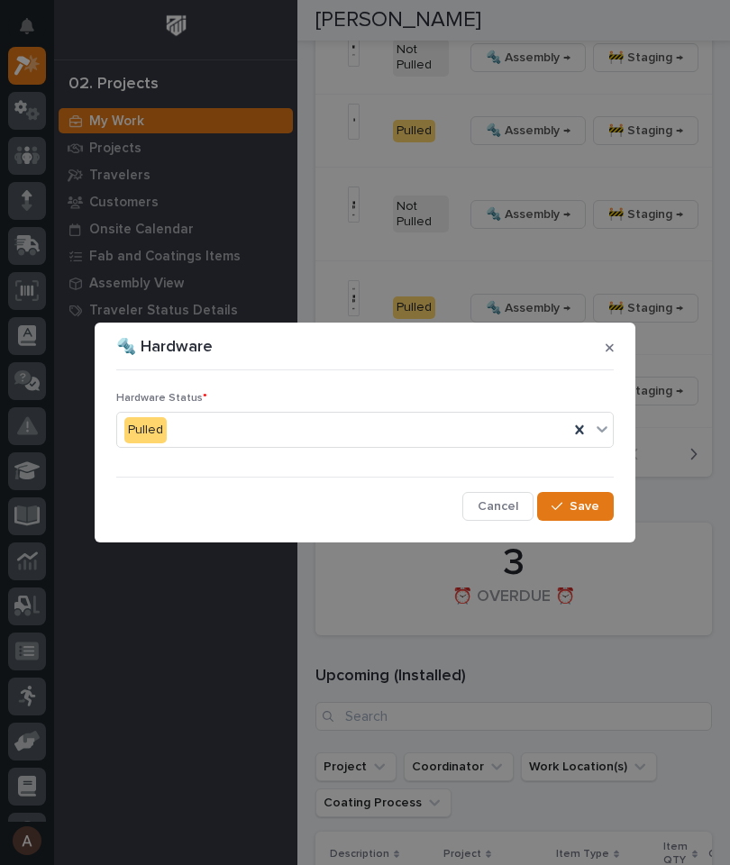
click at [576, 506] on span "Save" at bounding box center [584, 506] width 30 height 16
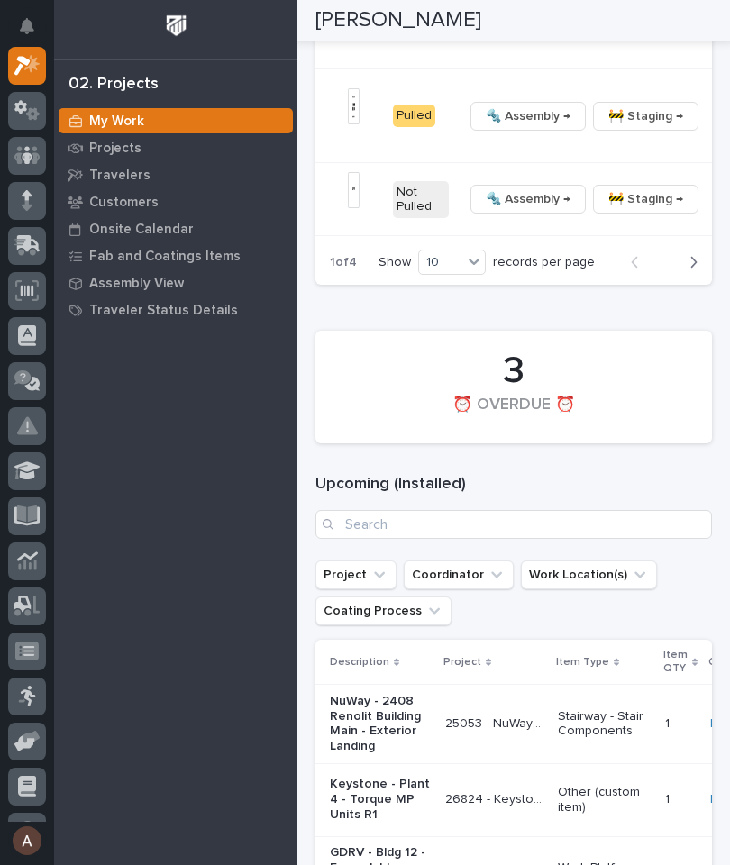
click at [695, 270] on icon "button" at bounding box center [693, 262] width 8 height 16
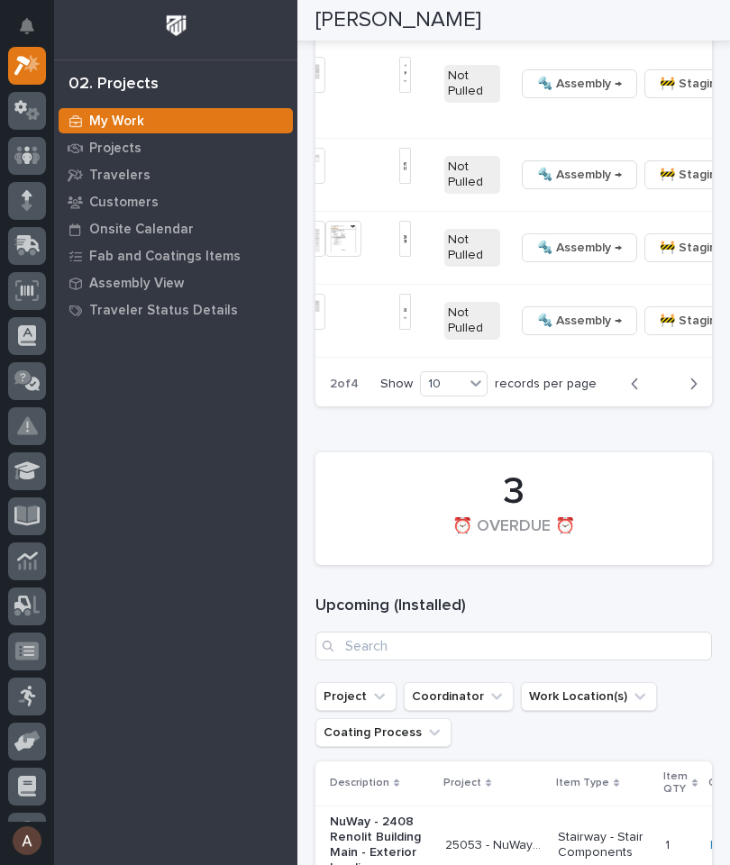
scroll to position [0, 709]
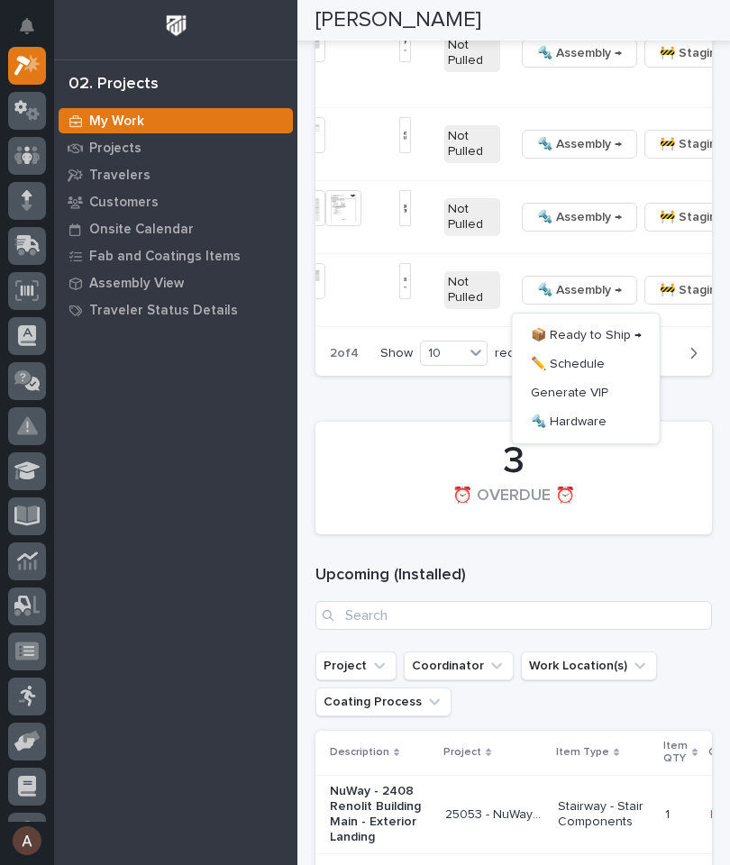
scroll to position [3182, 0]
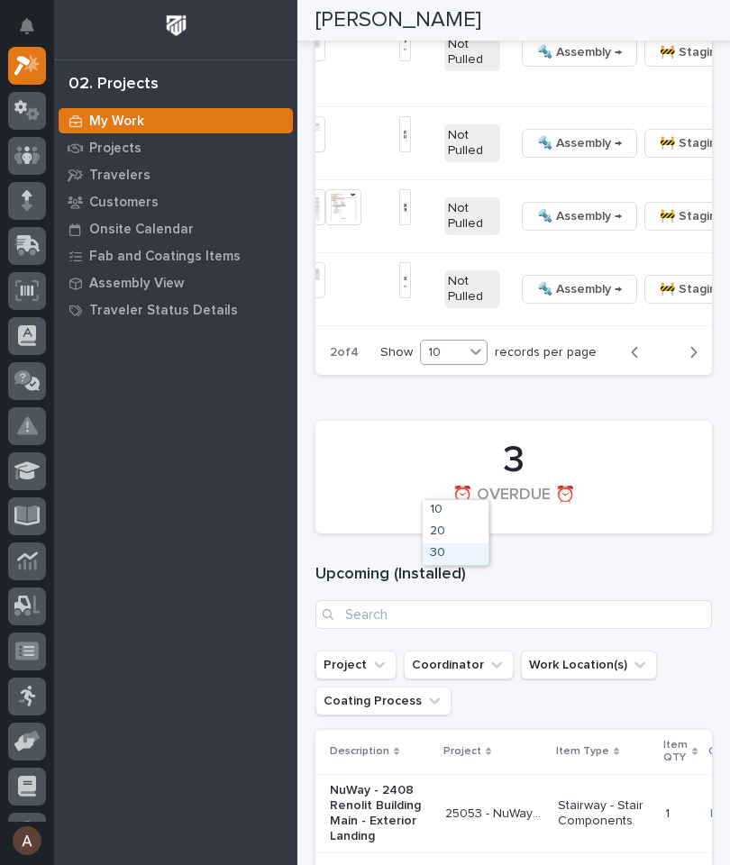
click at [455, 557] on div "30" at bounding box center [455, 554] width 66 height 22
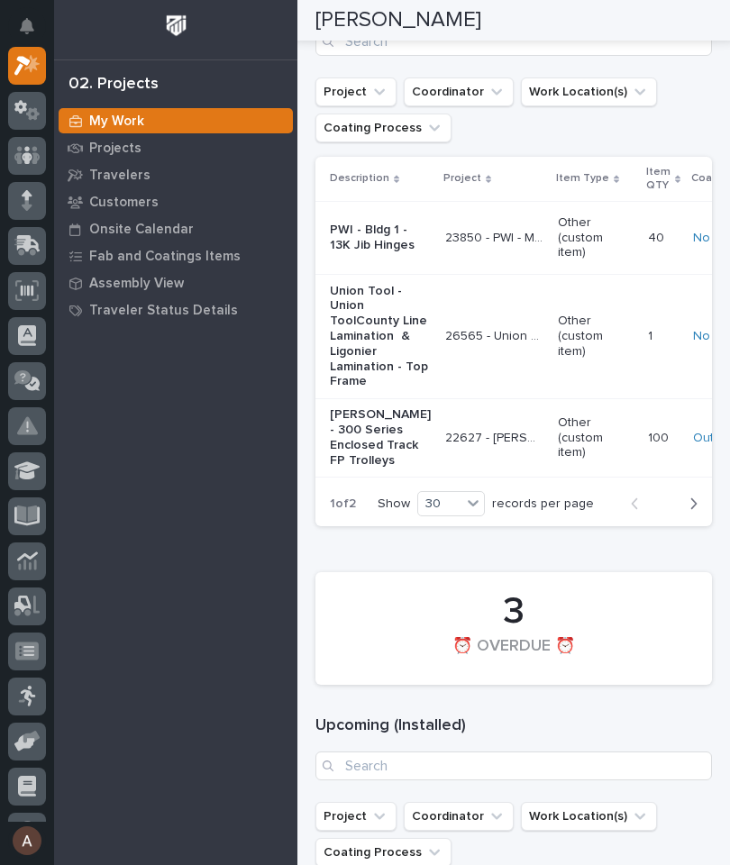
scroll to position [2524, 0]
click at [693, 511] on icon "button" at bounding box center [693, 502] width 8 height 16
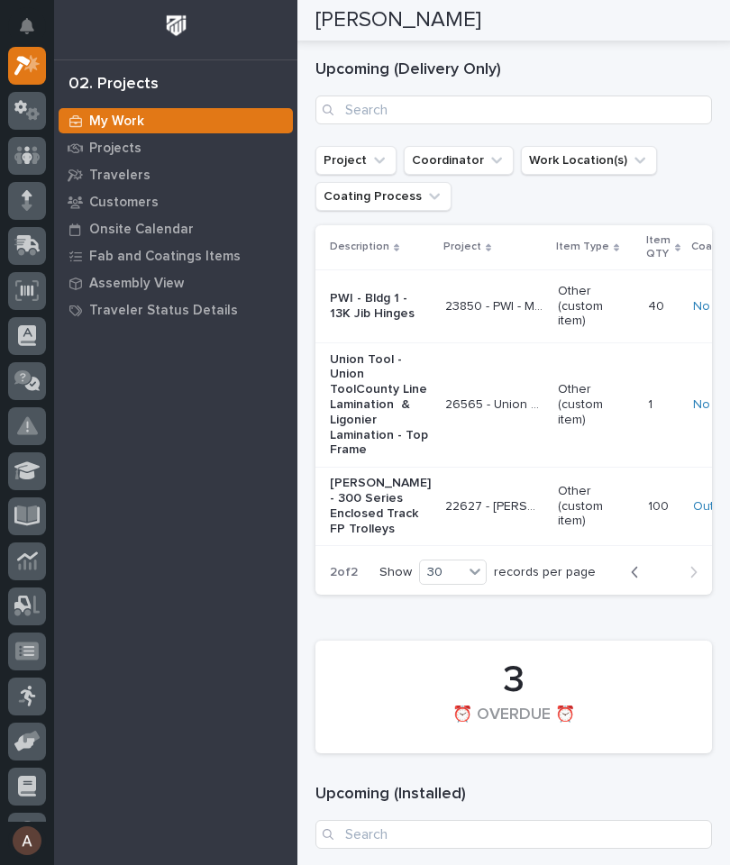
scroll to position [0, 0]
click at [456, 684] on div "20" at bounding box center [455, 686] width 66 height 22
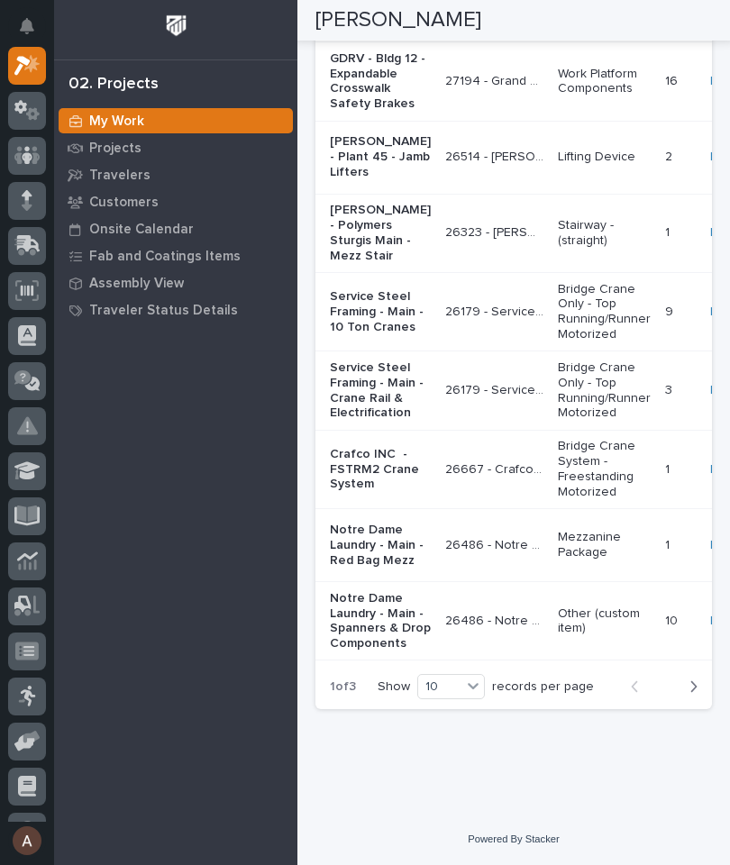
scroll to position [4491, 0]
click at [699, 694] on button "Next" at bounding box center [688, 686] width 48 height 16
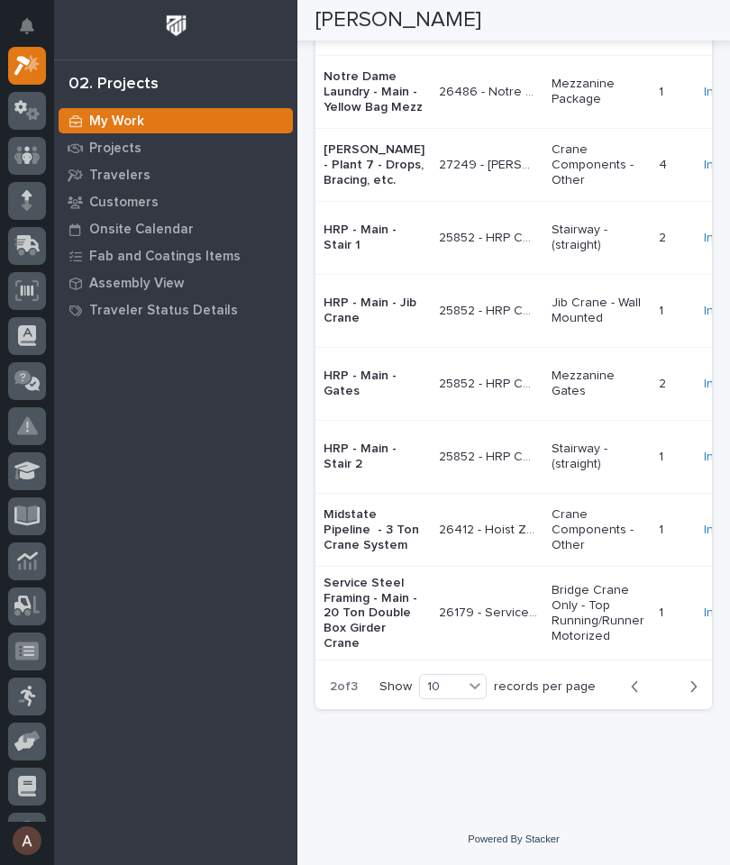
scroll to position [4463, 0]
click at [696, 709] on div "Back Next" at bounding box center [663, 686] width 95 height 45
click at [694, 709] on div "Back Next" at bounding box center [663, 686] width 95 height 45
click at [697, 694] on button "Next" at bounding box center [688, 686] width 48 height 16
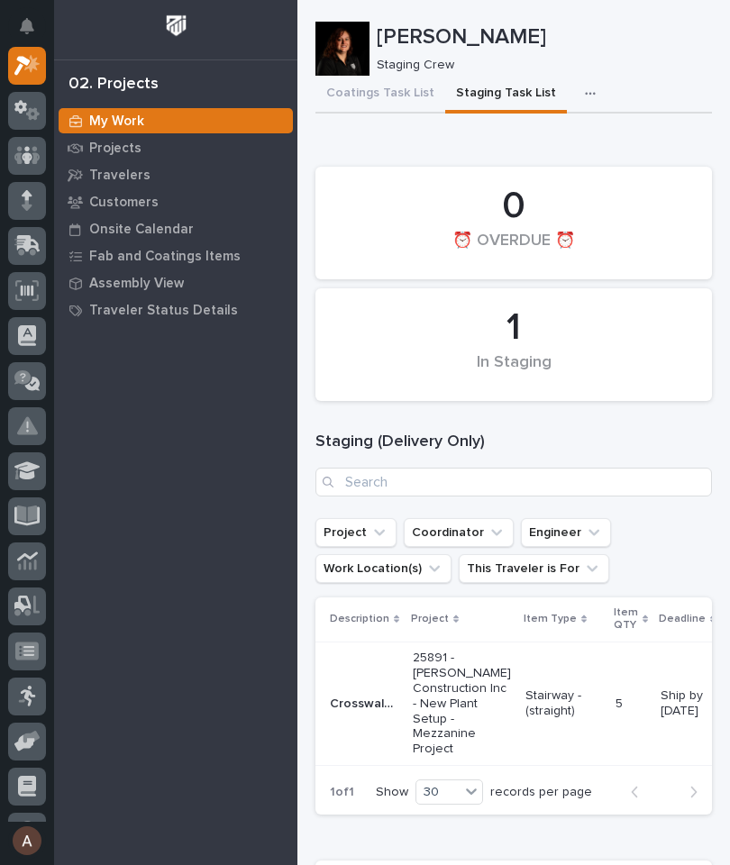
scroll to position [0, 0]
click at [387, 97] on button "Coatings Task List" at bounding box center [380, 95] width 130 height 38
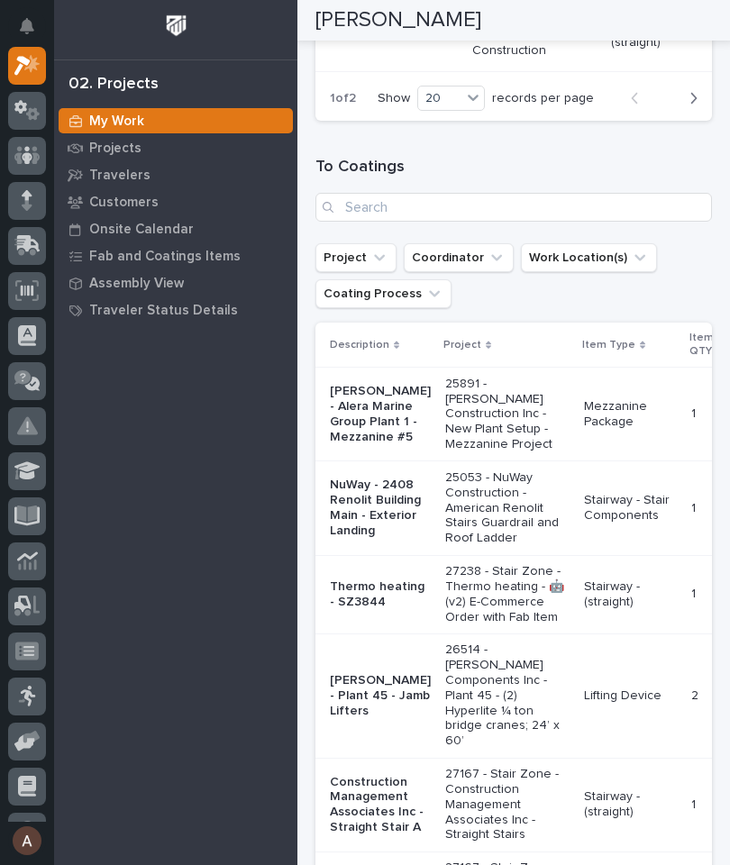
scroll to position [1944, 0]
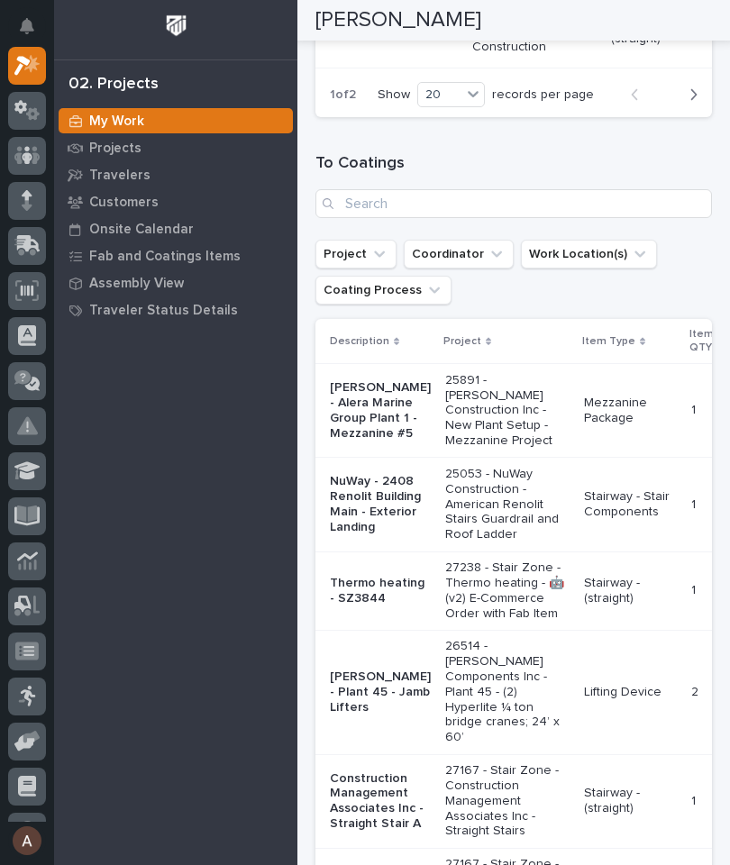
click at [687, 103] on div "button" at bounding box center [689, 94] width 15 height 16
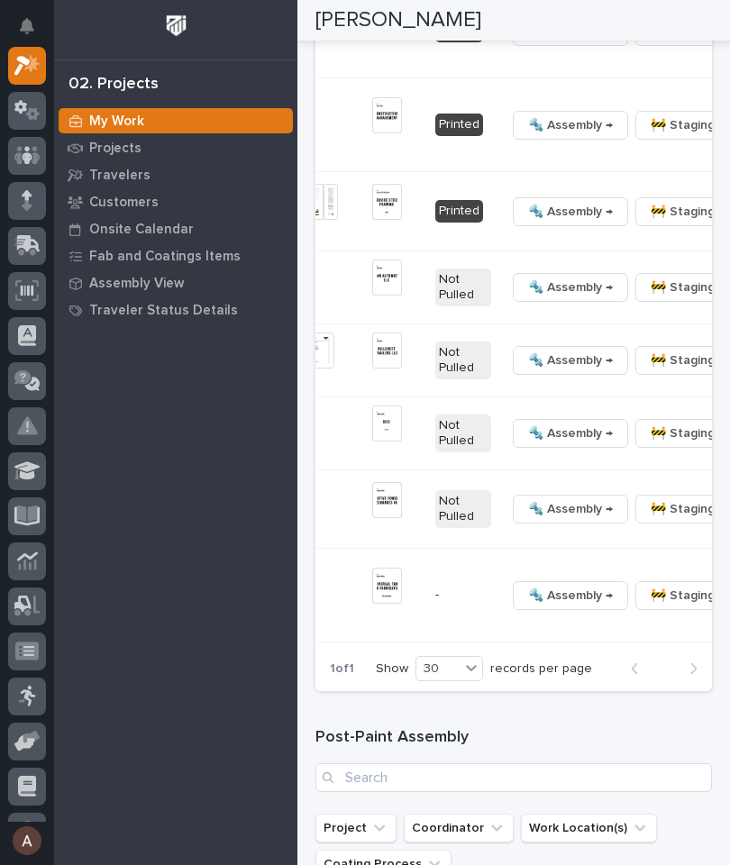
scroll to position [0, 654]
click at [608, 410] on span "🔩 Hardware" at bounding box center [592, 399] width 76 height 22
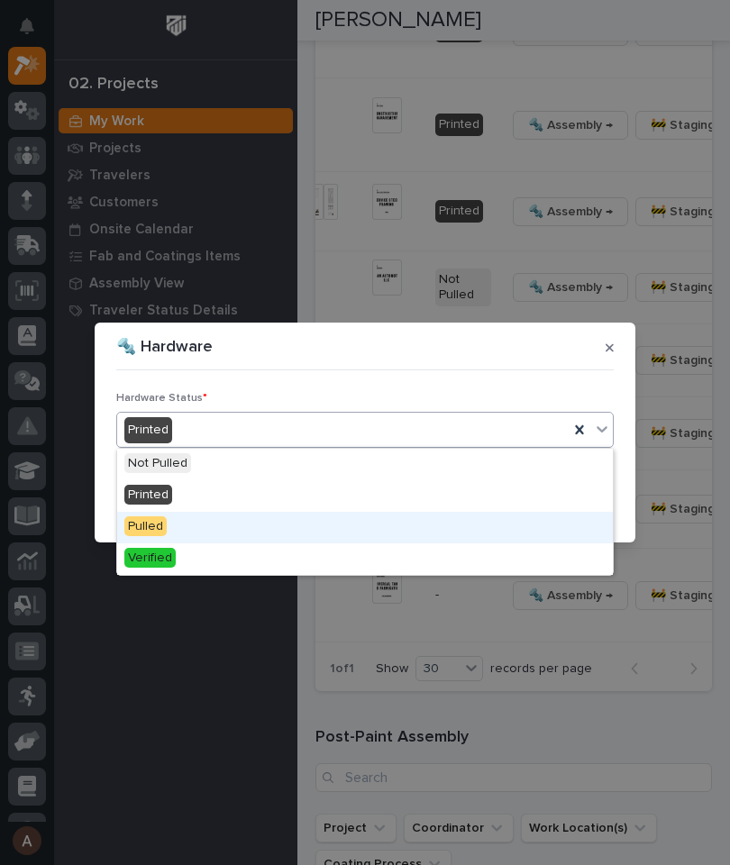
click at [244, 519] on div "Pulled" at bounding box center [364, 528] width 495 height 32
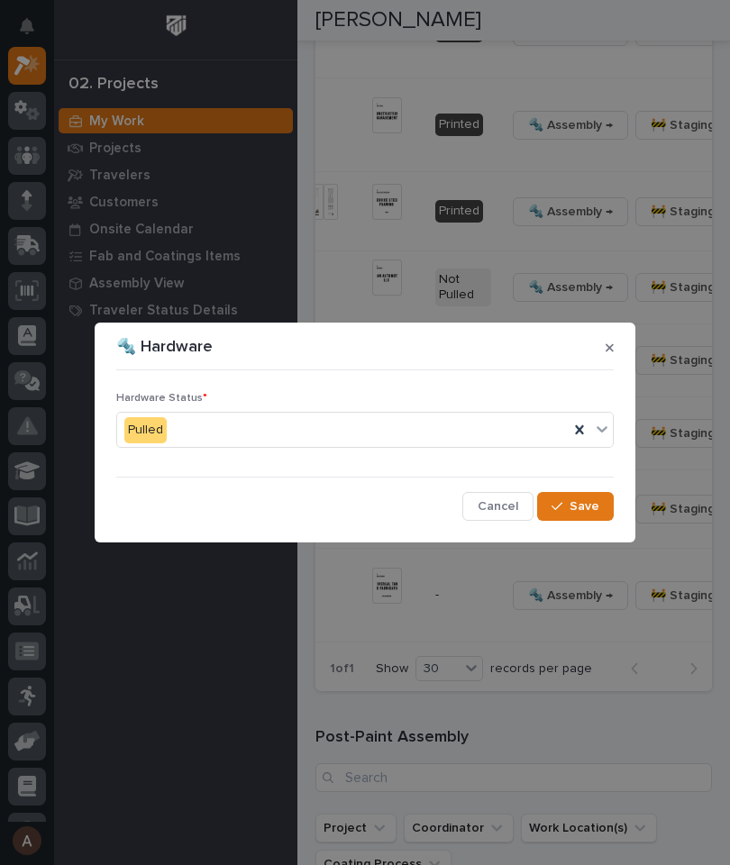
click at [578, 512] on span "Save" at bounding box center [584, 506] width 30 height 16
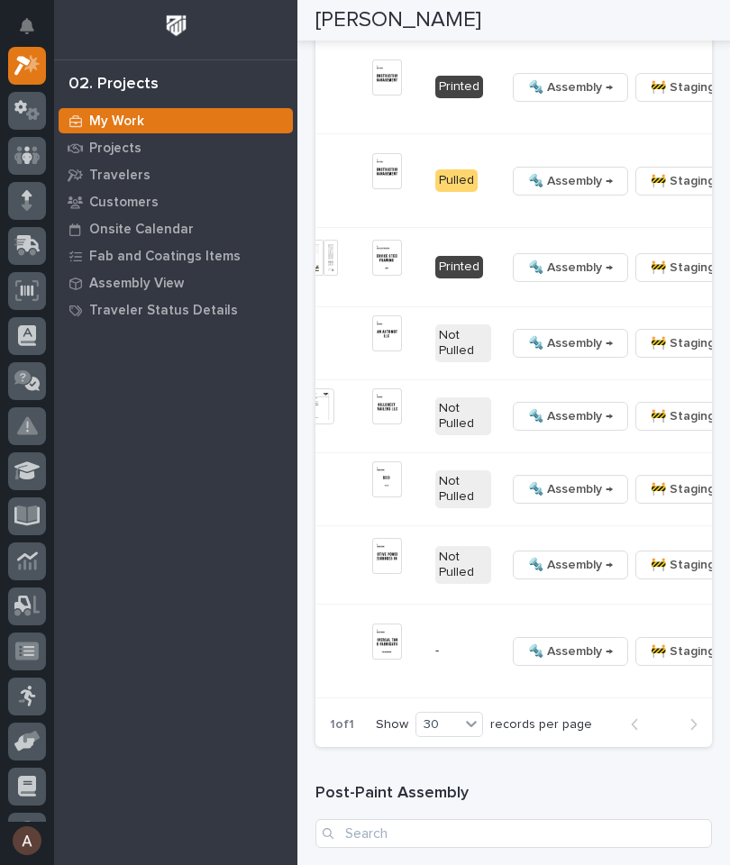
click at [604, 350] on button "🔩 Hardware" at bounding box center [609, 336] width 132 height 29
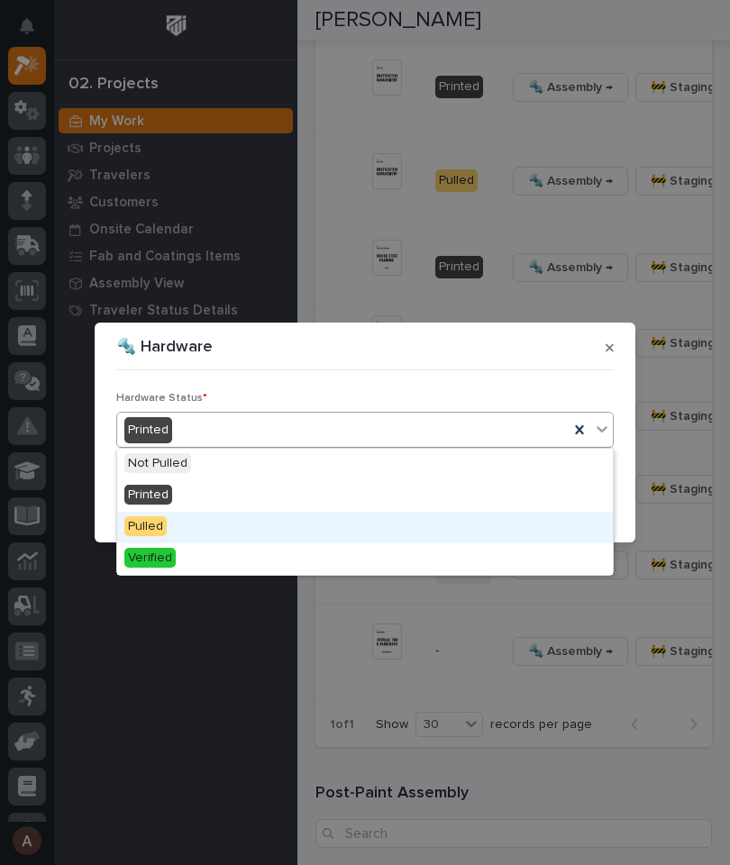
click at [240, 518] on div "Pulled" at bounding box center [364, 528] width 495 height 32
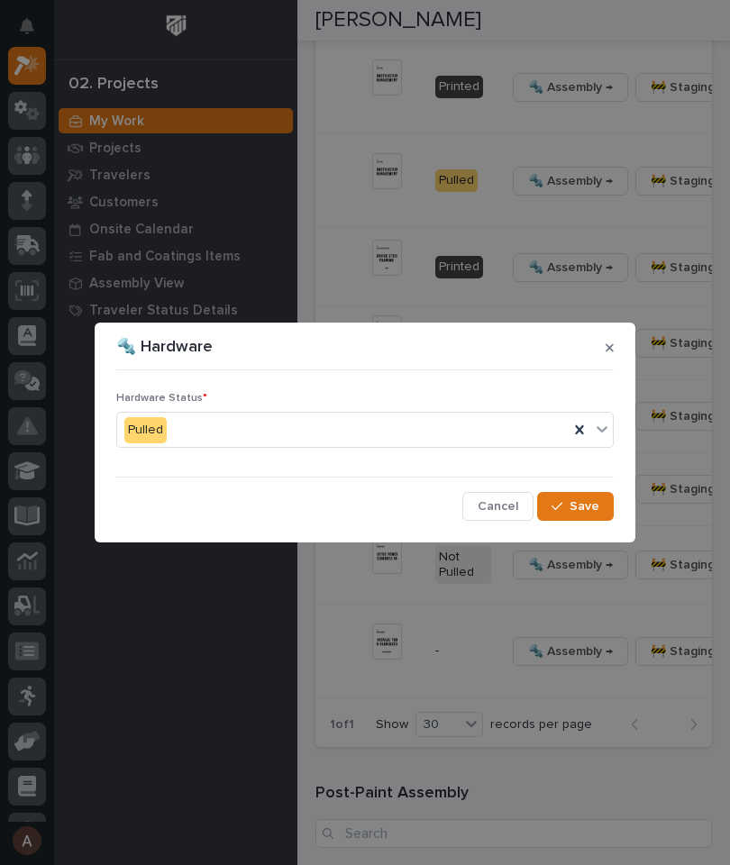
click at [585, 514] on button "Save" at bounding box center [575, 506] width 77 height 29
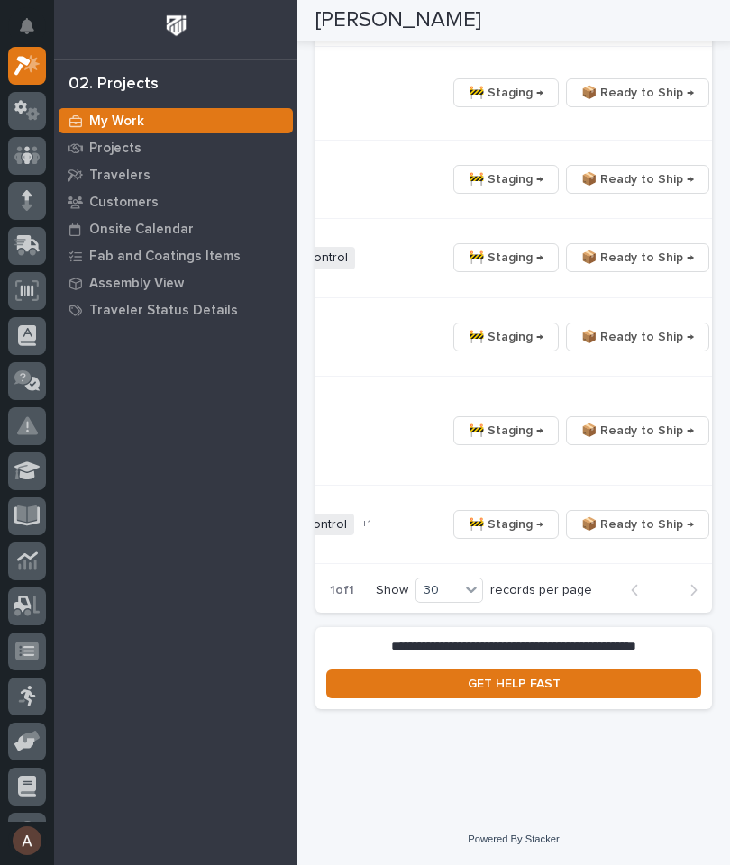
scroll to position [0, 682]
click at [718, 264] on button "button" at bounding box center [730, 257] width 25 height 13
click at [632, 384] on span "🔩 Hardware" at bounding box center [604, 373] width 76 height 22
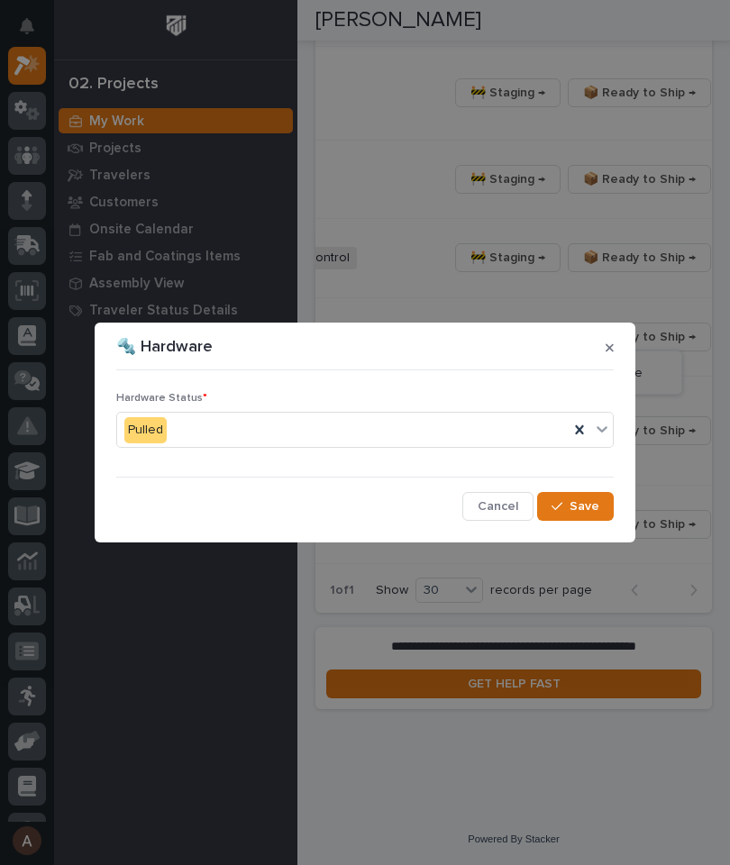
click at [620, 347] on button "button" at bounding box center [609, 347] width 23 height 29
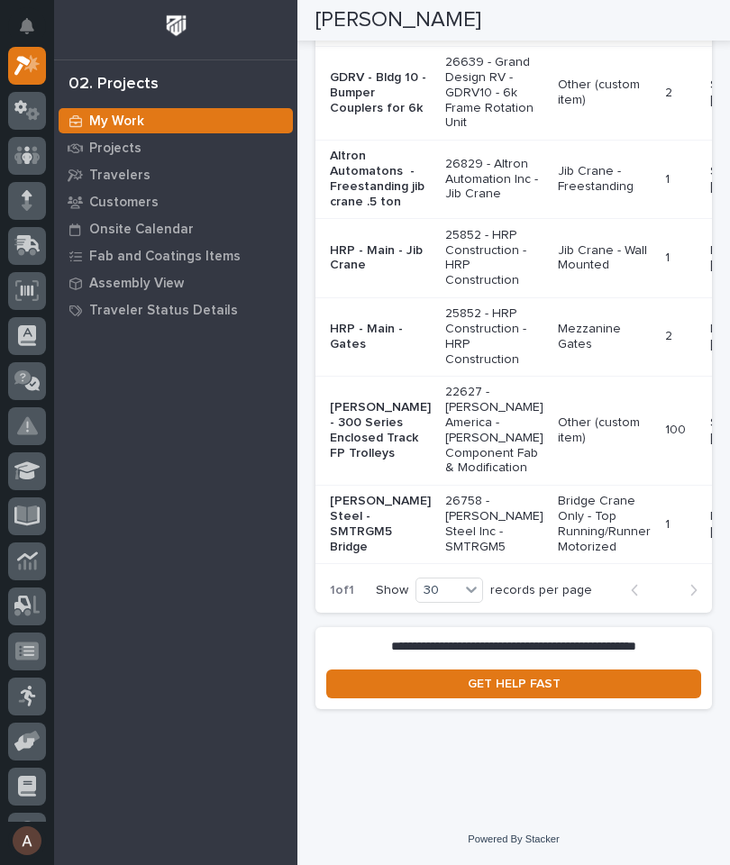
scroll to position [3927, 0]
